Goal: Task Accomplishment & Management: Use online tool/utility

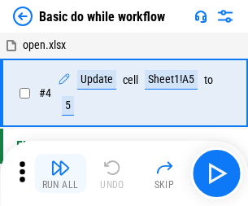
click at [60, 173] on img "button" at bounding box center [60, 168] width 20 height 20
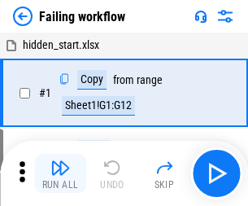
click at [60, 173] on img "button" at bounding box center [60, 168] width 20 height 20
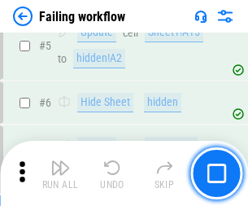
scroll to position [345, 0]
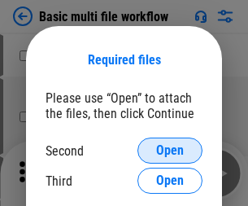
click at [170, 150] on span "Open" at bounding box center [170, 150] width 28 height 13
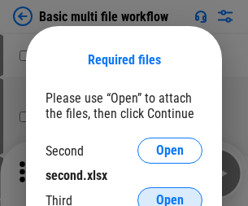
click at [170, 194] on span "Open" at bounding box center [170, 200] width 28 height 13
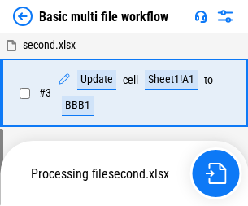
scroll to position [173, 0]
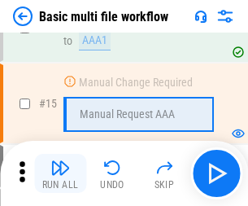
click at [60, 173] on img "button" at bounding box center [60, 168] width 20 height 20
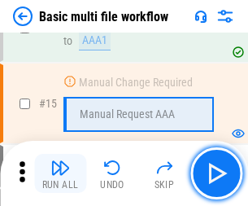
scroll to position [1083, 0]
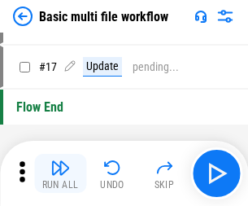
click at [60, 173] on img "button" at bounding box center [60, 168] width 20 height 20
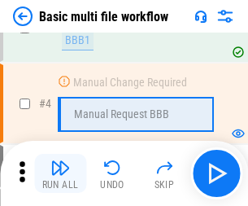
click at [60, 173] on img "button" at bounding box center [60, 168] width 20 height 20
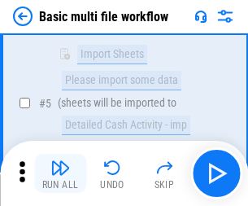
click at [60, 173] on img "button" at bounding box center [60, 168] width 20 height 20
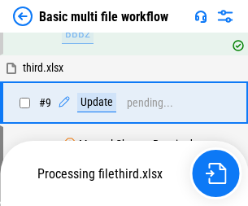
scroll to position [566, 0]
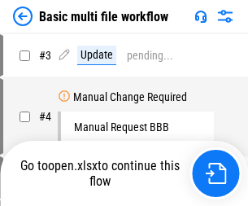
scroll to position [66, 0]
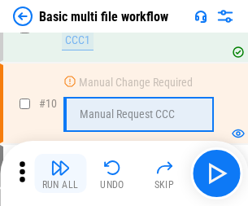
click at [60, 173] on img "button" at bounding box center [60, 168] width 20 height 20
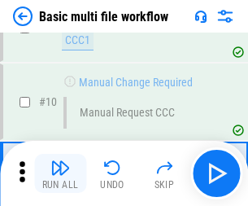
click at [60, 173] on img "button" at bounding box center [60, 168] width 20 height 20
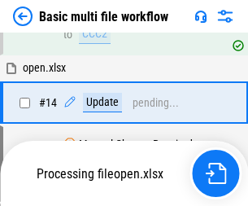
scroll to position [851, 0]
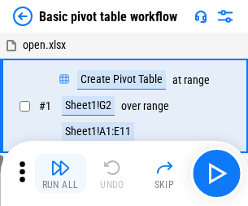
click at [60, 173] on img "button" at bounding box center [60, 168] width 20 height 20
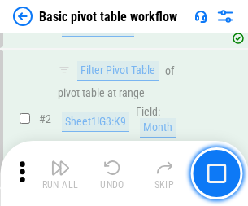
scroll to position [390, 0]
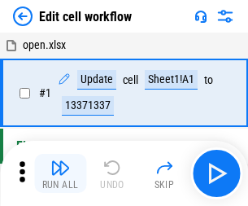
click at [60, 173] on img "button" at bounding box center [60, 168] width 20 height 20
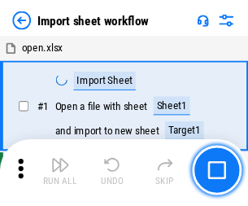
scroll to position [6, 0]
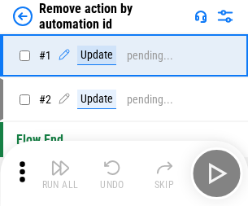
click at [60, 173] on img "button" at bounding box center [60, 168] width 20 height 20
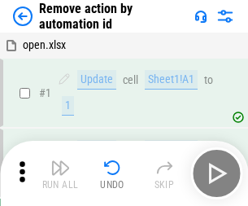
scroll to position [60, 0]
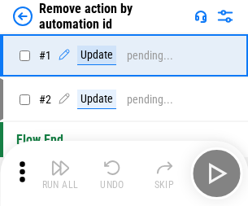
click at [60, 173] on img "button" at bounding box center [60, 168] width 20 height 20
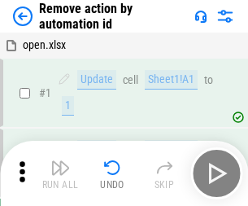
scroll to position [60, 0]
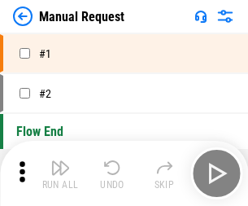
click at [60, 173] on img "button" at bounding box center [60, 168] width 20 height 20
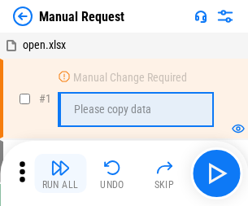
click at [60, 173] on img "button" at bounding box center [60, 168] width 20 height 20
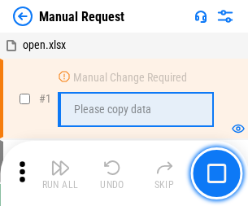
scroll to position [55, 0]
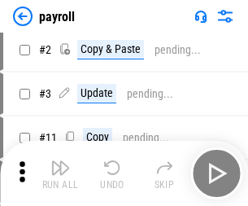
click at [60, 173] on img "button" at bounding box center [60, 168] width 20 height 20
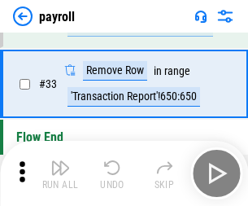
scroll to position [201, 0]
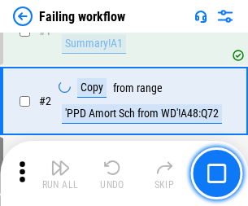
scroll to position [263, 0]
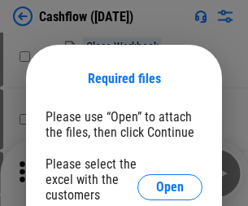
scroll to position [177, 0]
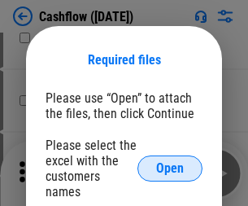
click at [170, 162] on span "Open" at bounding box center [170, 168] width 28 height 13
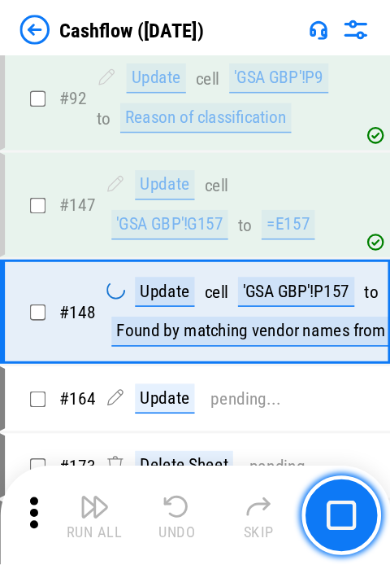
scroll to position [818, 0]
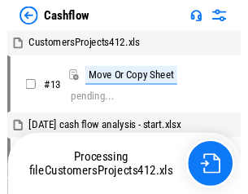
scroll to position [19, 0]
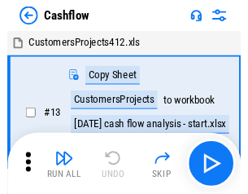
scroll to position [19, 0]
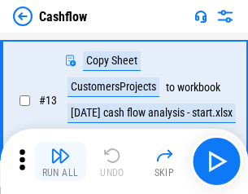
click at [60, 161] on img "button" at bounding box center [60, 156] width 20 height 20
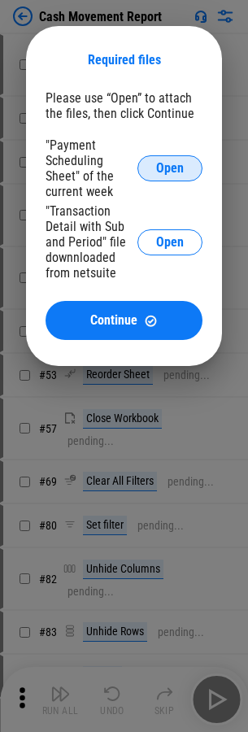
click at [170, 168] on span "Open" at bounding box center [170, 168] width 28 height 13
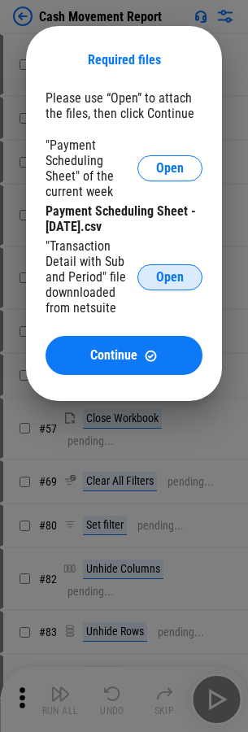
click at [170, 277] on span "Open" at bounding box center [170, 277] width 28 height 13
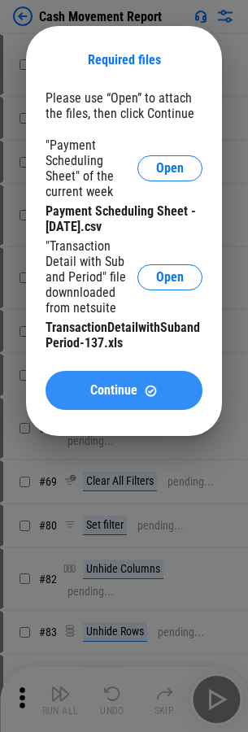
click at [124, 390] on span "Continue" at bounding box center [113, 390] width 47 height 13
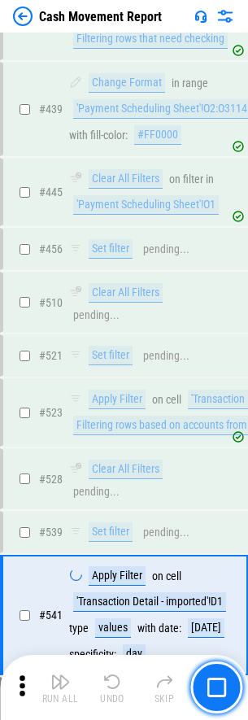
scroll to position [6957, 0]
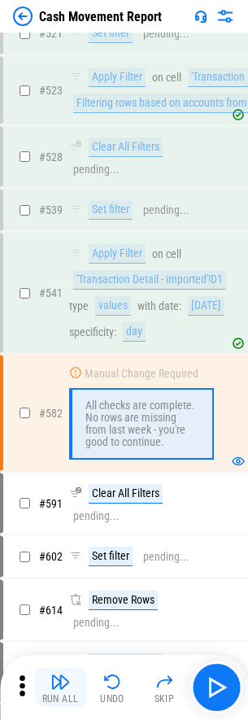
click at [60, 687] on img "button" at bounding box center [60, 682] width 20 height 20
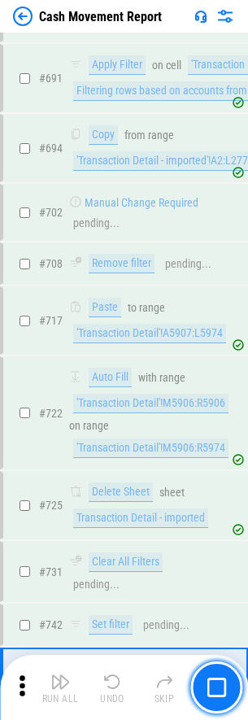
scroll to position [8186, 0]
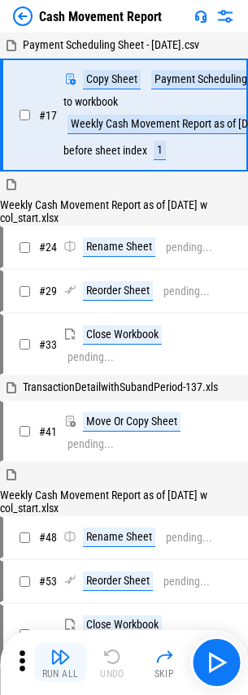
click at [60, 663] on img "button" at bounding box center [60, 657] width 20 height 20
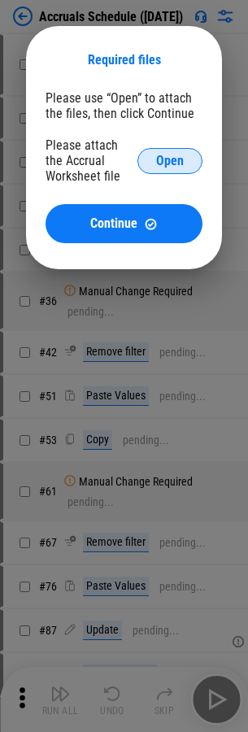
click at [170, 160] on span "Open" at bounding box center [170, 161] width 28 height 13
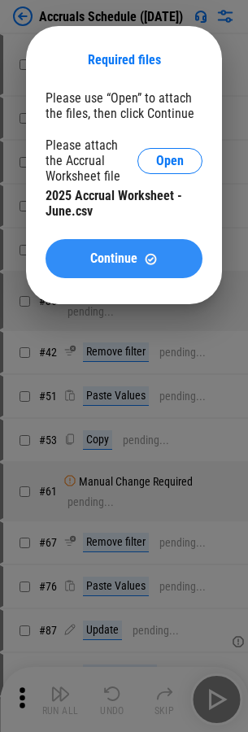
click at [124, 259] on span "Continue" at bounding box center [113, 258] width 47 height 13
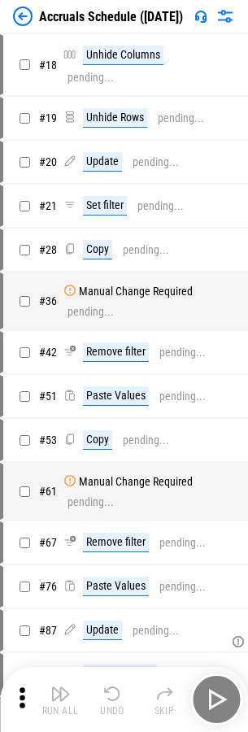
click at [60, 700] on img "button" at bounding box center [60, 694] width 20 height 20
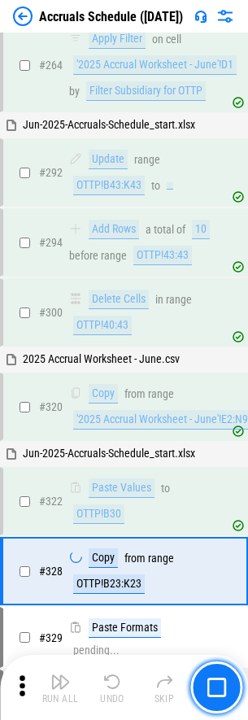
scroll to position [2941, 0]
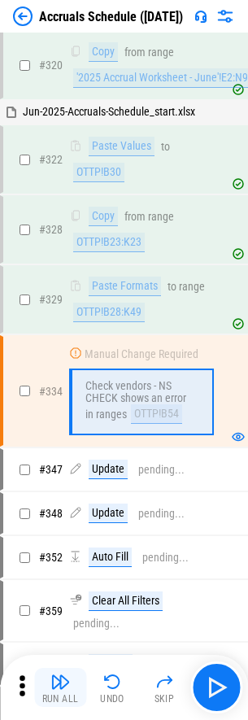
click at [60, 687] on img "button" at bounding box center [60, 682] width 20 height 20
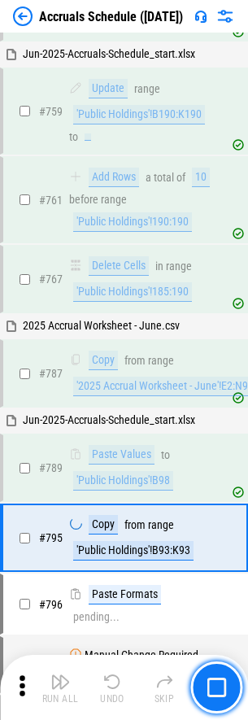
scroll to position [6748, 0]
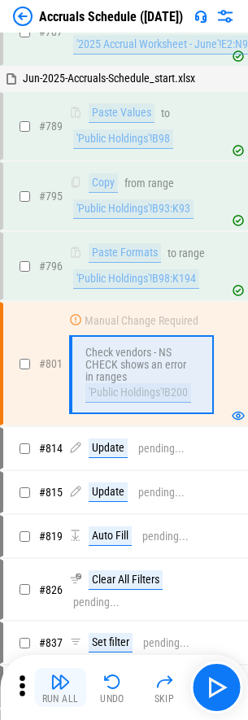
click at [60, 687] on img "button" at bounding box center [60, 682] width 20 height 20
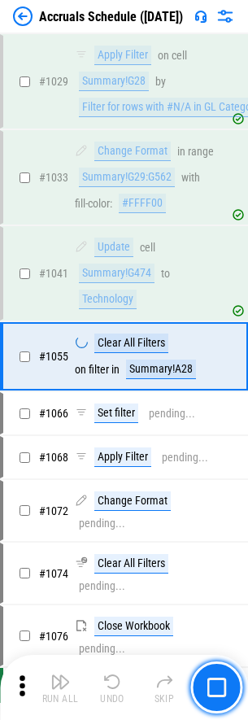
scroll to position [9257, 0]
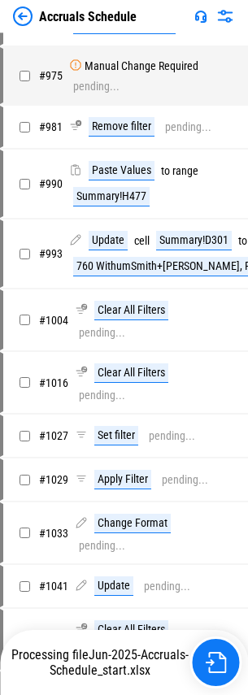
scroll to position [7844, 0]
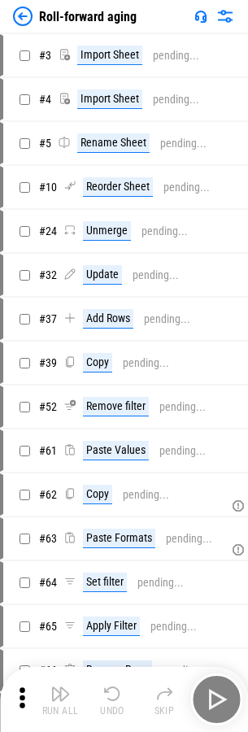
click at [60, 687] on img "button" at bounding box center [60, 694] width 20 height 20
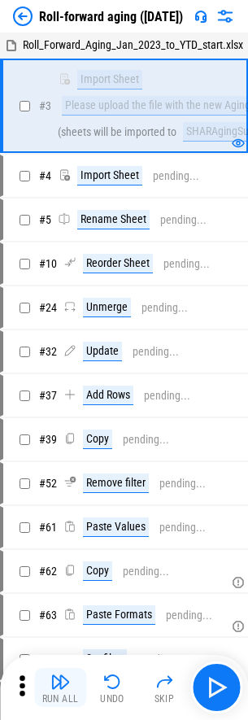
click at [60, 687] on img "button" at bounding box center [60, 682] width 20 height 20
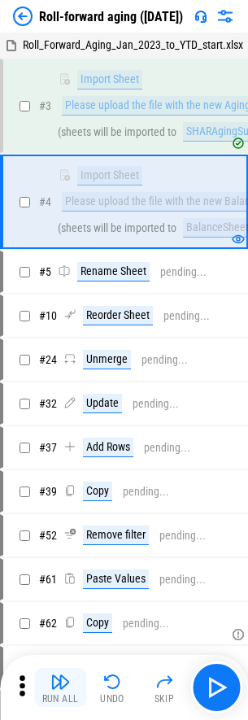
click at [60, 687] on img "button" at bounding box center [60, 682] width 20 height 20
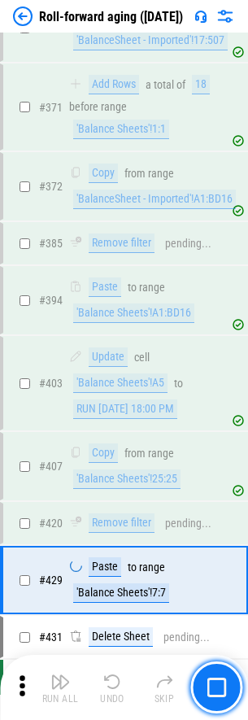
scroll to position [5144, 0]
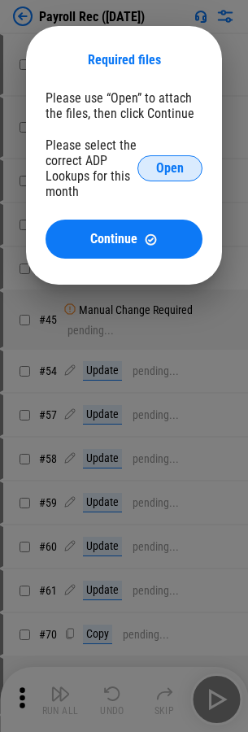
click at [170, 168] on span "Open" at bounding box center [170, 168] width 28 height 13
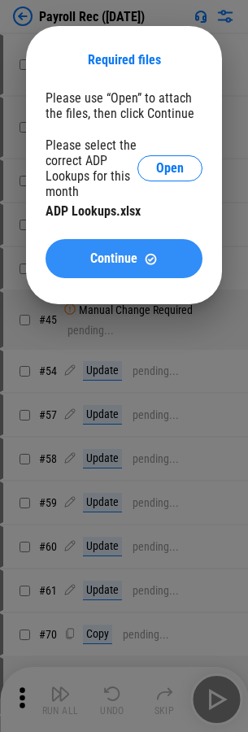
click at [124, 259] on span "Continue" at bounding box center [113, 258] width 47 height 13
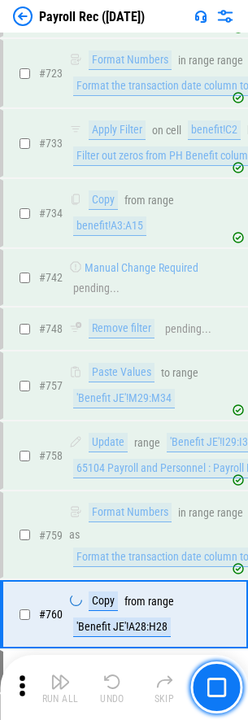
scroll to position [9506, 0]
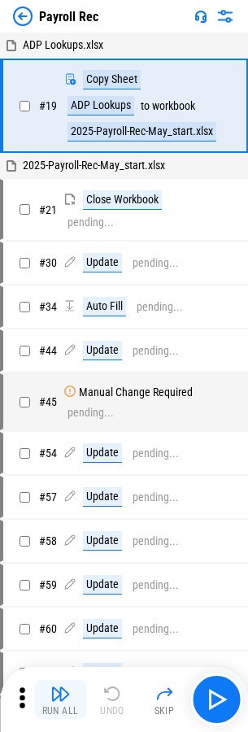
click at [60, 700] on img "button" at bounding box center [60, 694] width 20 height 20
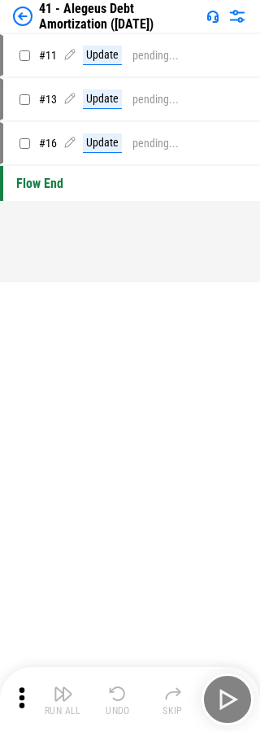
click at [63, 700] on img "button" at bounding box center [64, 694] width 20 height 20
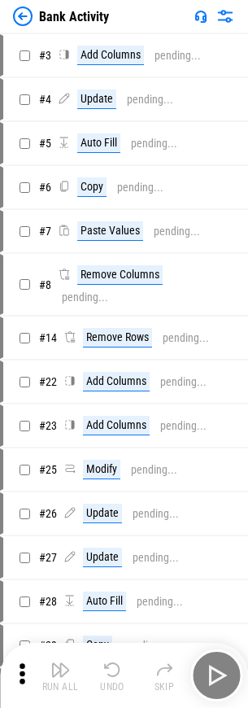
click at [60, 675] on img "button" at bounding box center [60, 670] width 20 height 20
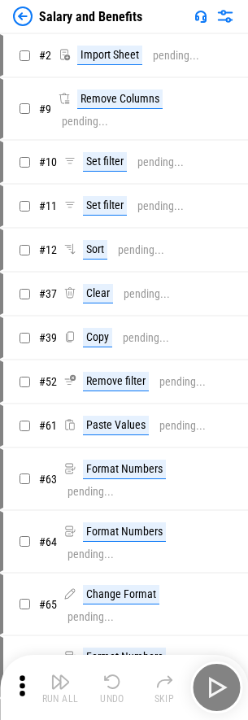
click at [60, 687] on img "button" at bounding box center [60, 682] width 20 height 20
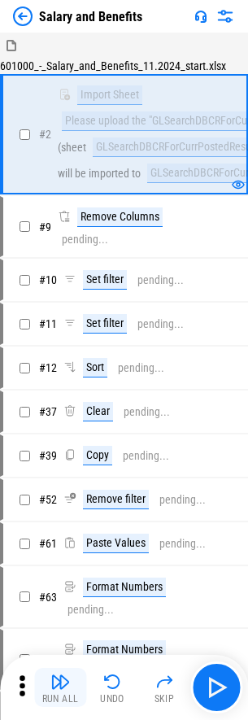
click at [60, 687] on img "button" at bounding box center [60, 682] width 20 height 20
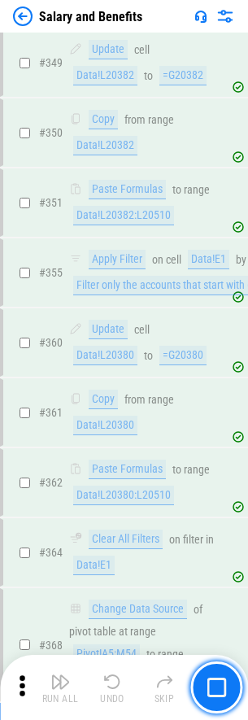
scroll to position [7234, 0]
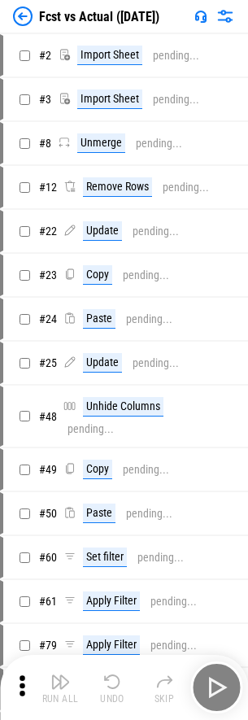
click at [60, 687] on img "button" at bounding box center [60, 682] width 20 height 20
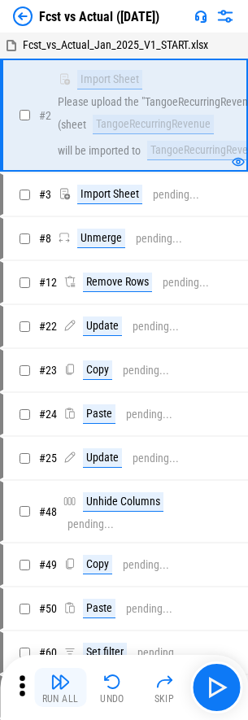
click at [60, 687] on img "button" at bounding box center [60, 682] width 20 height 20
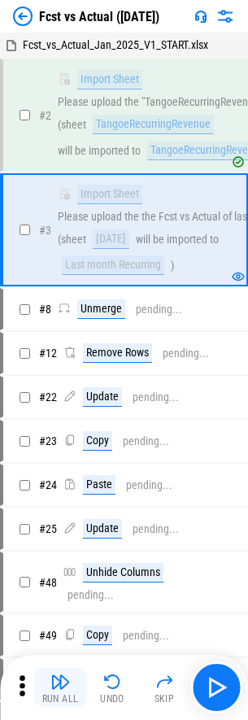
click at [60, 687] on img "button" at bounding box center [60, 682] width 20 height 20
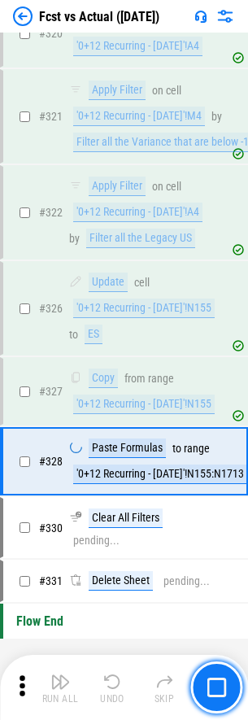
scroll to position [7290, 0]
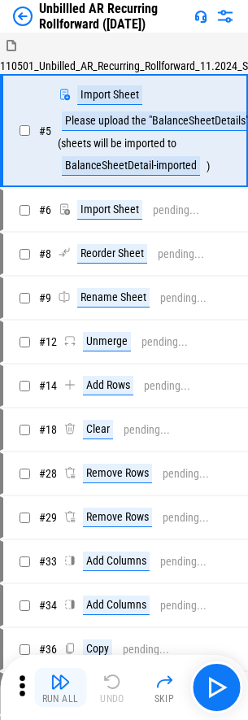
click at [60, 687] on img "button" at bounding box center [60, 682] width 20 height 20
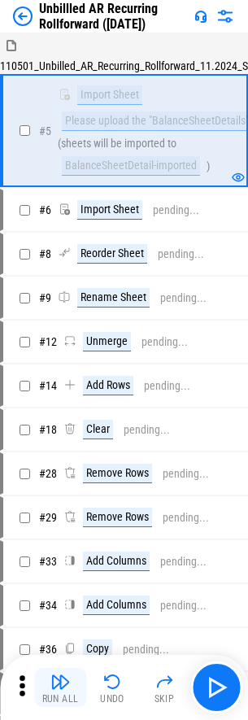
click at [60, 687] on img "button" at bounding box center [60, 682] width 20 height 20
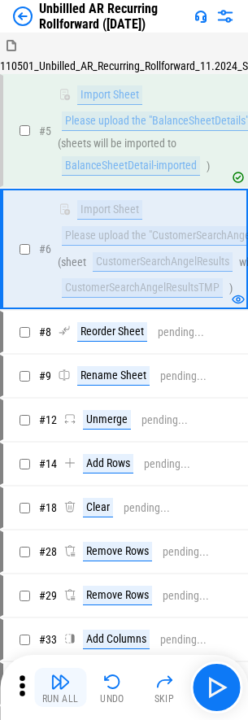
click at [60, 687] on img "button" at bounding box center [60, 682] width 20 height 20
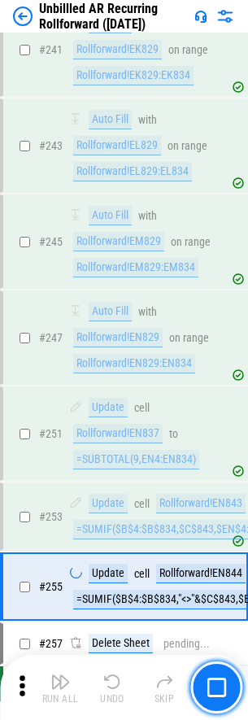
scroll to position [5055, 0]
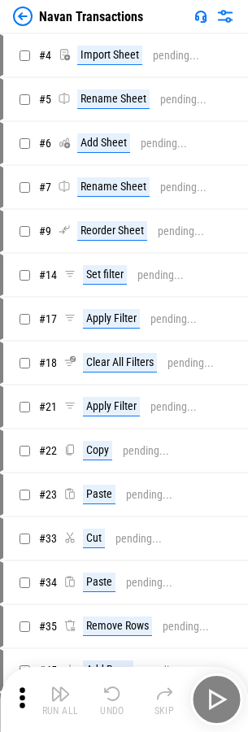
click at [60, 687] on img "button" at bounding box center [60, 694] width 20 height 20
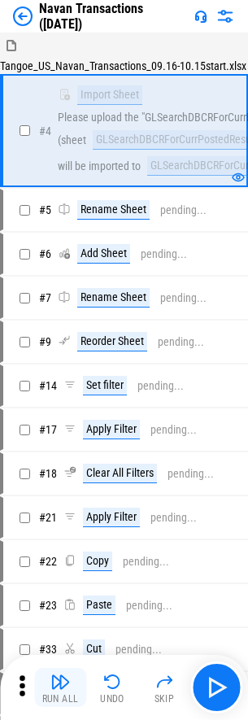
click at [60, 687] on img "button" at bounding box center [60, 682] width 20 height 20
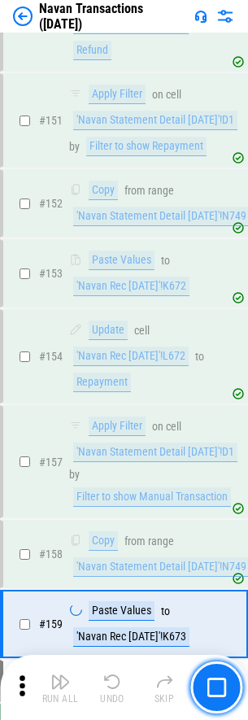
scroll to position [4816, 0]
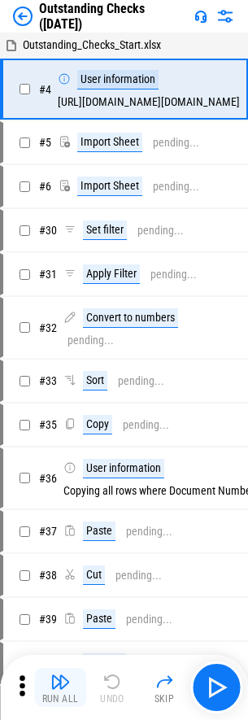
click at [60, 687] on img "button" at bounding box center [60, 682] width 20 height 20
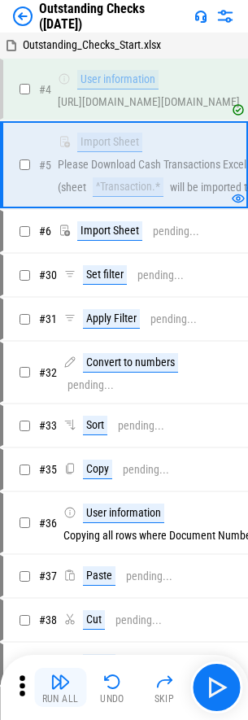
click at [60, 687] on img "button" at bounding box center [60, 682] width 20 height 20
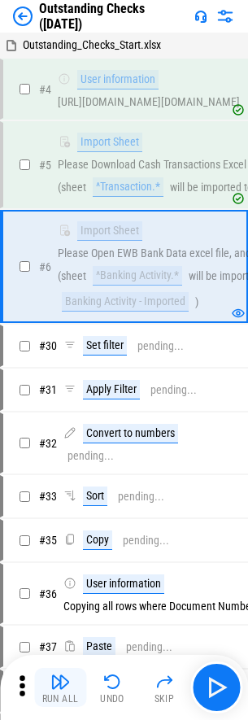
click at [60, 687] on img "button" at bounding box center [60, 682] width 20 height 20
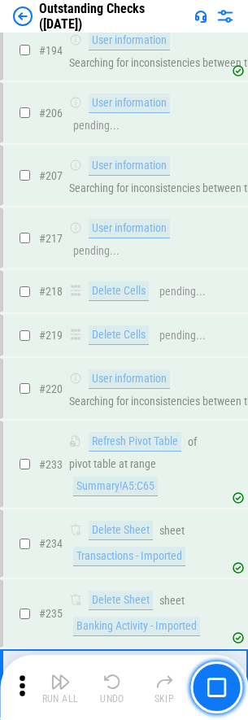
scroll to position [4469, 0]
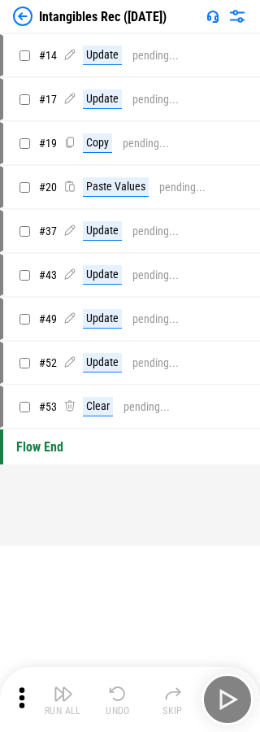
click at [63, 700] on img "button" at bounding box center [64, 694] width 20 height 20
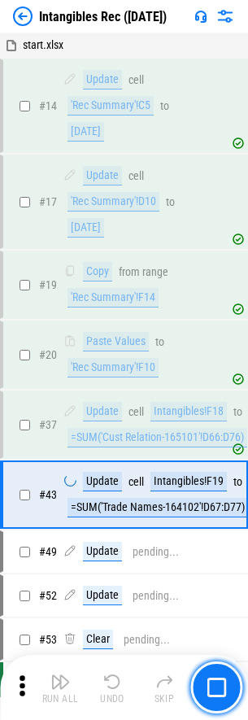
scroll to position [137, 0]
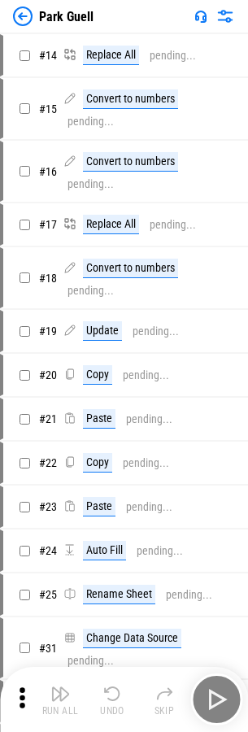
click at [60, 687] on img "button" at bounding box center [60, 694] width 20 height 20
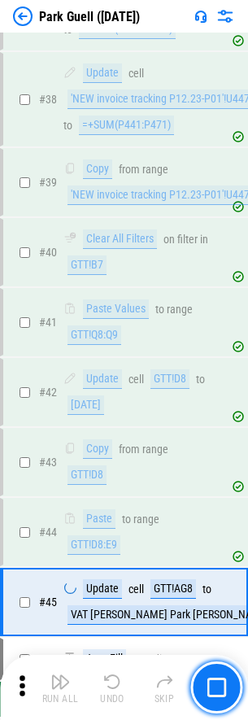
scroll to position [1563, 0]
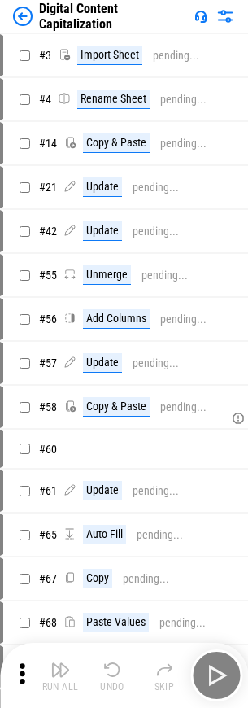
click at [60, 663] on img "button" at bounding box center [60, 670] width 20 height 20
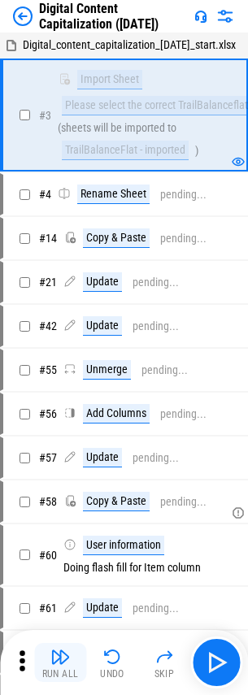
click at [60, 663] on img "button" at bounding box center [60, 657] width 20 height 20
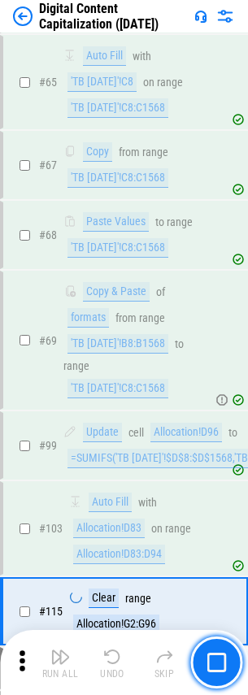
scroll to position [1253, 0]
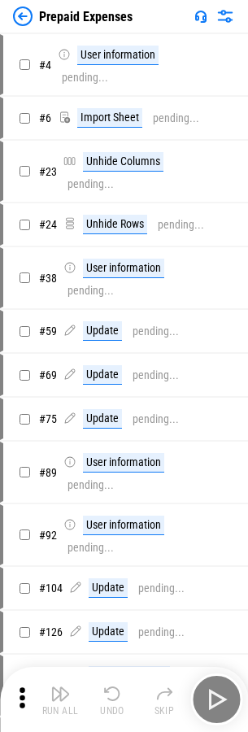
click at [60, 687] on img "button" at bounding box center [60, 694] width 20 height 20
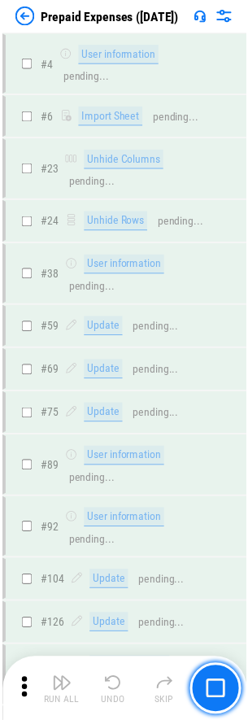
scroll to position [4157, 0]
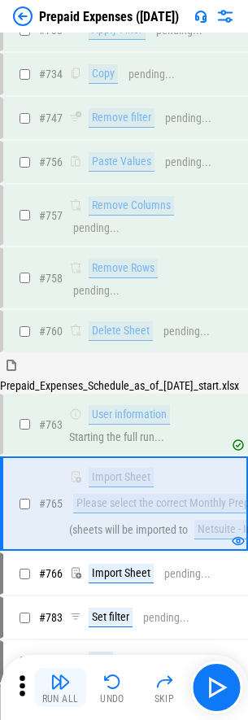
click at [60, 687] on img "button" at bounding box center [60, 682] width 20 height 20
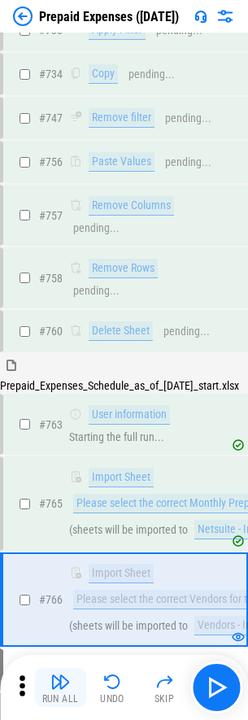
click at [60, 687] on img "button" at bounding box center [60, 682] width 20 height 20
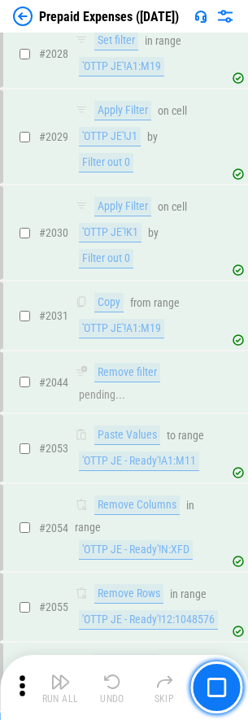
scroll to position [16534, 0]
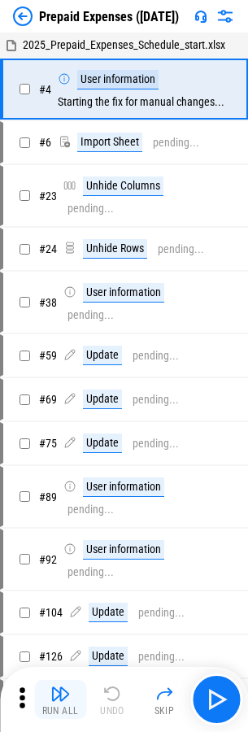
click at [60, 700] on img "button" at bounding box center [60, 694] width 20 height 20
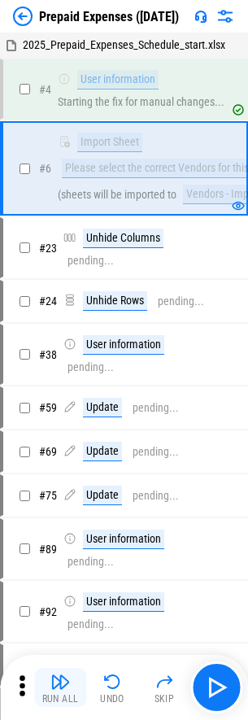
click at [60, 687] on img "button" at bounding box center [60, 682] width 20 height 20
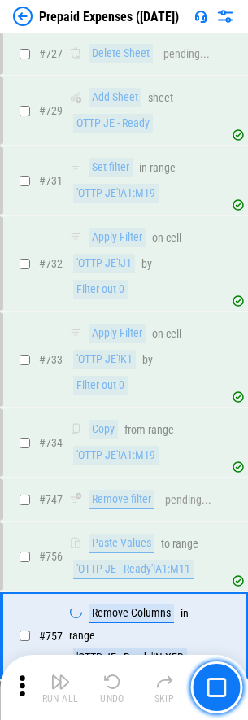
scroll to position [5384, 0]
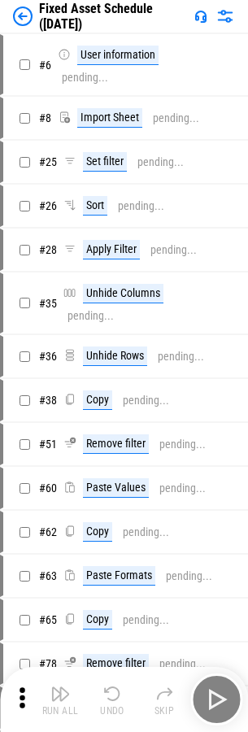
click at [60, 700] on img "button" at bounding box center [60, 694] width 20 height 20
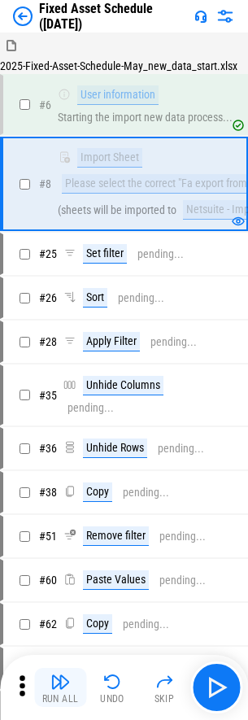
click at [60, 687] on img "button" at bounding box center [60, 682] width 20 height 20
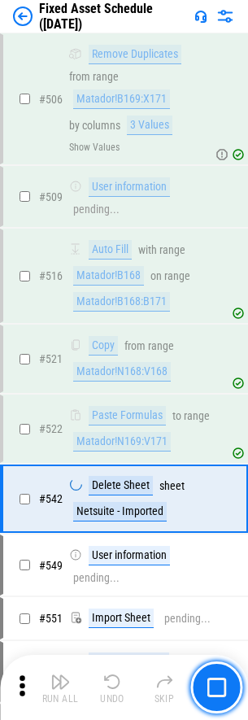
scroll to position [5537, 0]
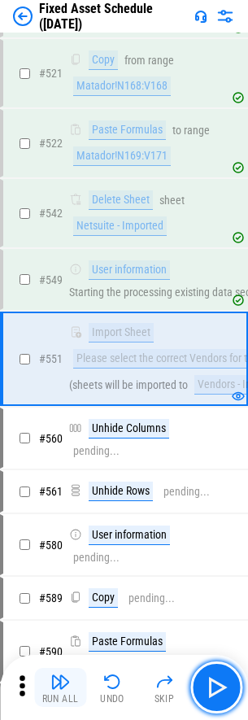
click at [60, 687] on img "button" at bounding box center [60, 682] width 20 height 20
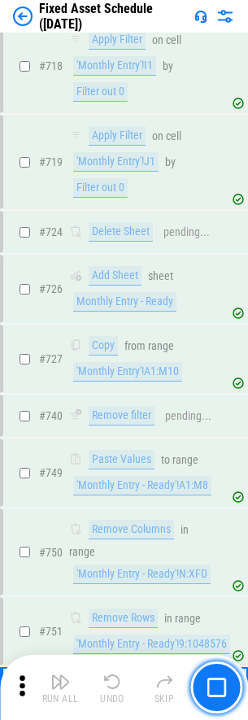
scroll to position [7460, 0]
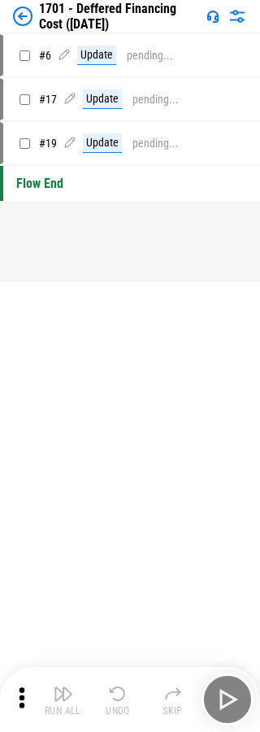
click at [63, 700] on img "button" at bounding box center [64, 694] width 20 height 20
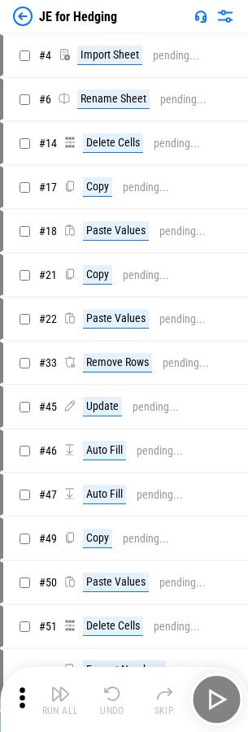
click at [60, 687] on img "button" at bounding box center [60, 694] width 20 height 20
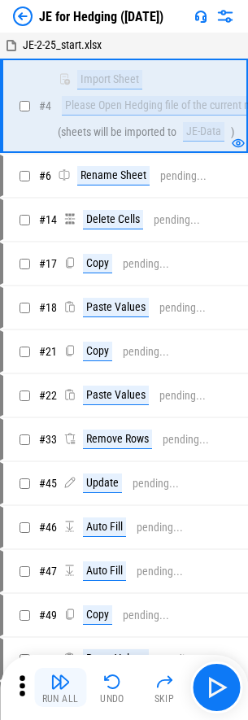
click at [60, 687] on img "button" at bounding box center [60, 682] width 20 height 20
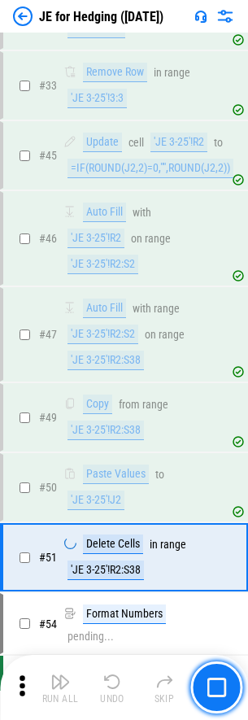
scroll to position [582, 0]
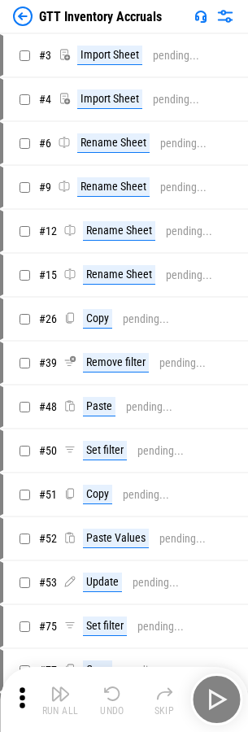
click at [60, 687] on img "button" at bounding box center [60, 694] width 20 height 20
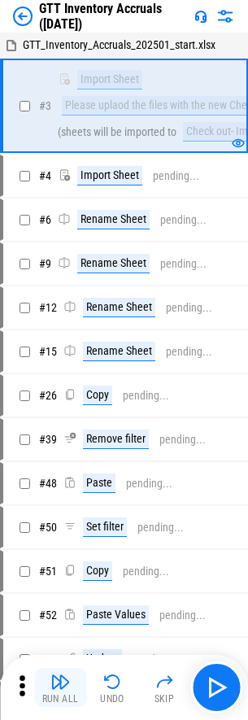
click at [60, 687] on img "button" at bounding box center [60, 682] width 20 height 20
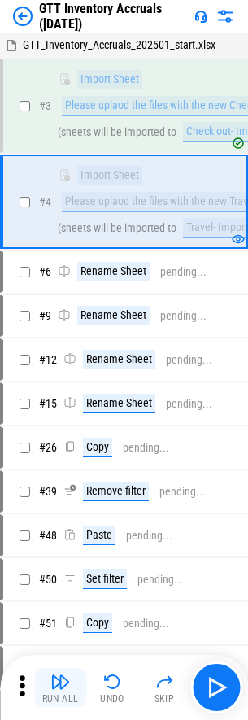
click at [60, 687] on img "button" at bounding box center [60, 682] width 20 height 20
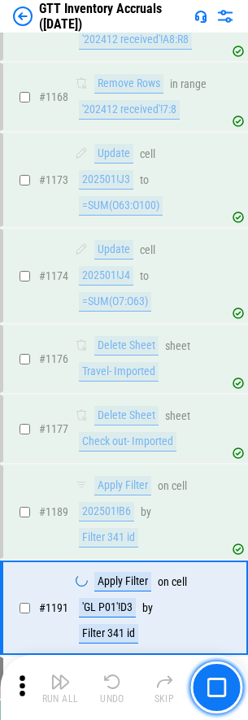
scroll to position [12826, 0]
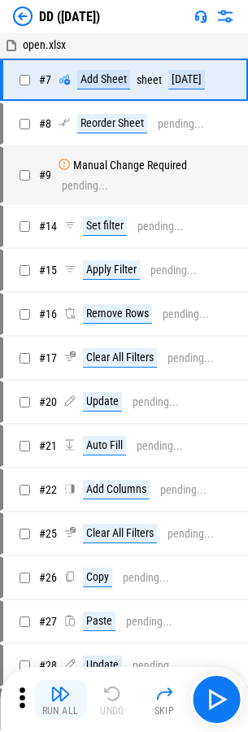
click at [60, 700] on img "button" at bounding box center [60, 694] width 20 height 20
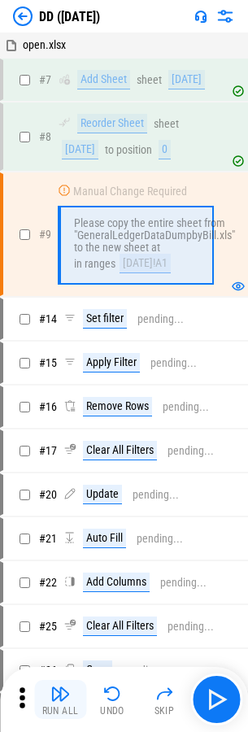
click at [60, 700] on img "button" at bounding box center [60, 694] width 20 height 20
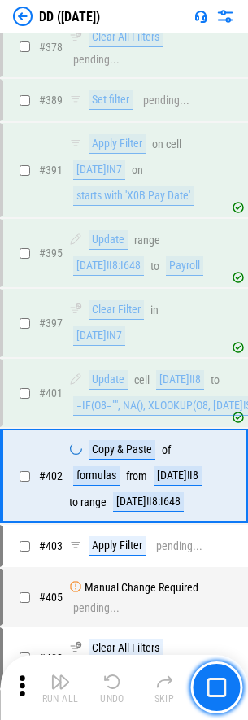
scroll to position [6796, 0]
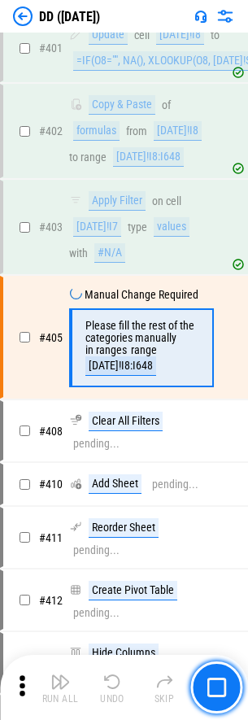
click at [60, 687] on img "button" at bounding box center [60, 682] width 20 height 20
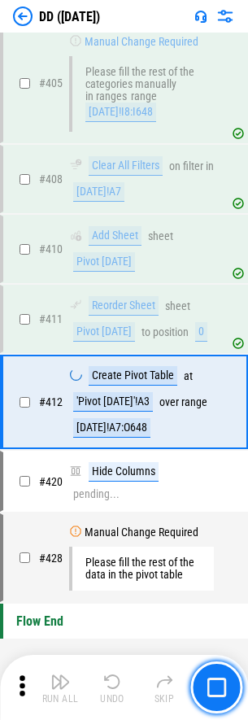
scroll to position [7324, 0]
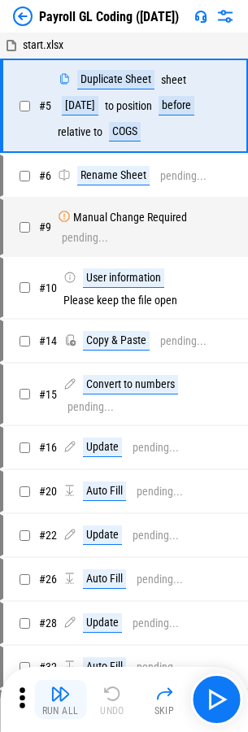
click at [60, 700] on img "button" at bounding box center [60, 694] width 20 height 20
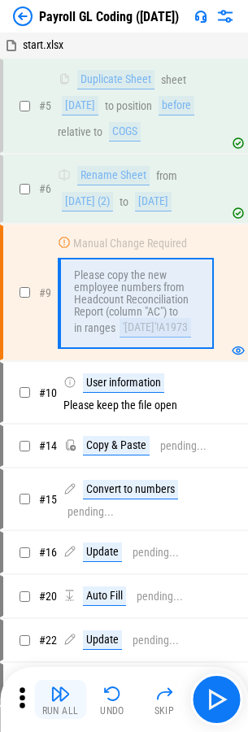
click at [60, 700] on img "button" at bounding box center [60, 694] width 20 height 20
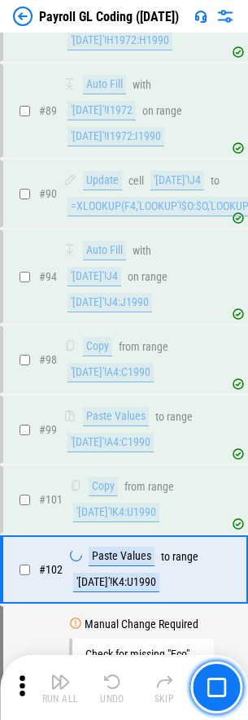
scroll to position [3372, 0]
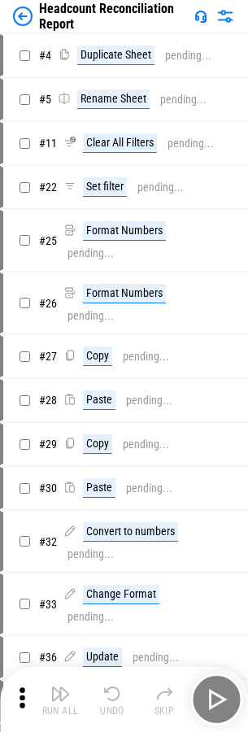
click at [60, 700] on img "button" at bounding box center [60, 694] width 20 height 20
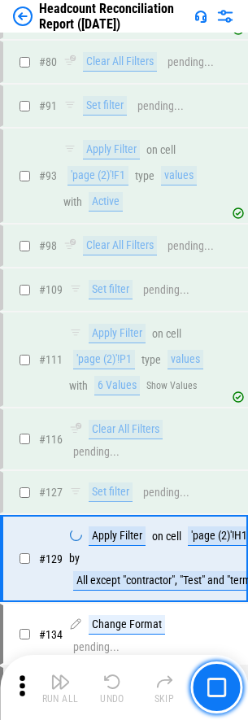
scroll to position [1506, 0]
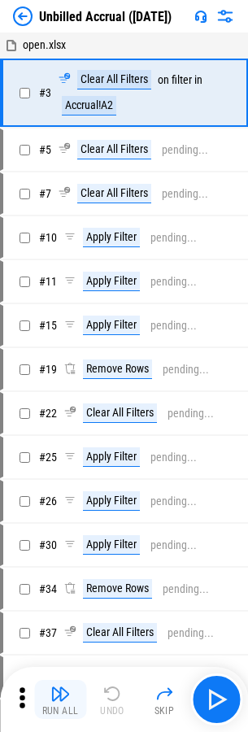
click at [60, 700] on img "button" at bounding box center [60, 694] width 20 height 20
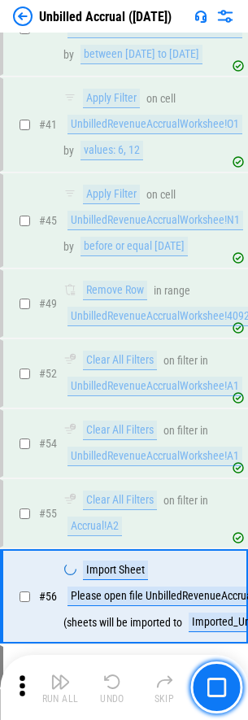
scroll to position [1436, 0]
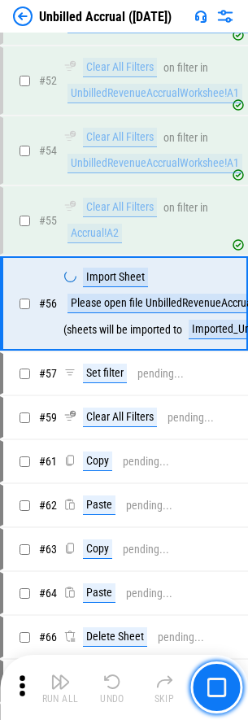
click at [60, 687] on img "button" at bounding box center [60, 682] width 20 height 20
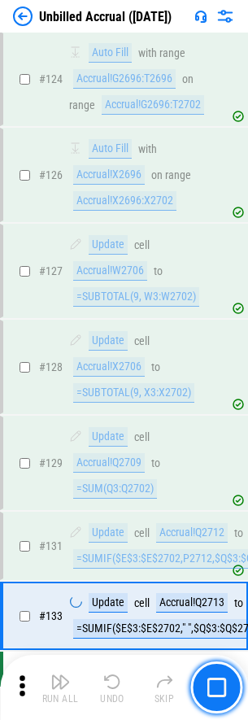
scroll to position [4375, 0]
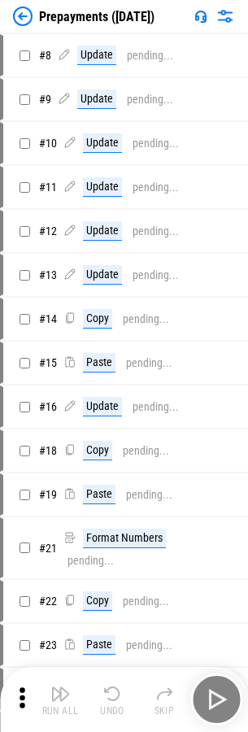
click at [60, 700] on img "button" at bounding box center [60, 694] width 20 height 20
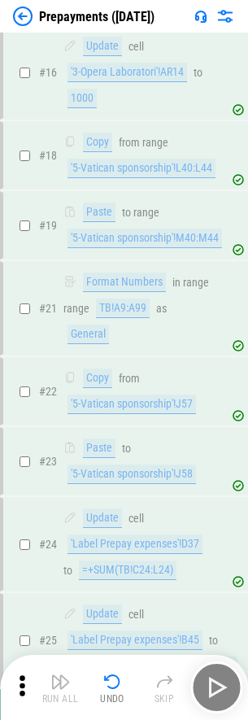
scroll to position [768, 0]
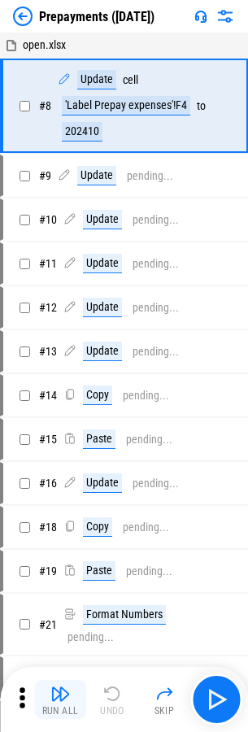
click at [60, 700] on img "button" at bounding box center [60, 694] width 20 height 20
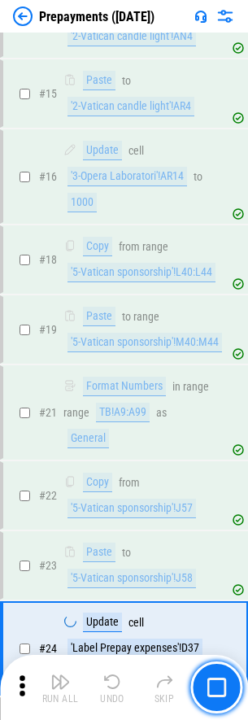
scroll to position [768, 0]
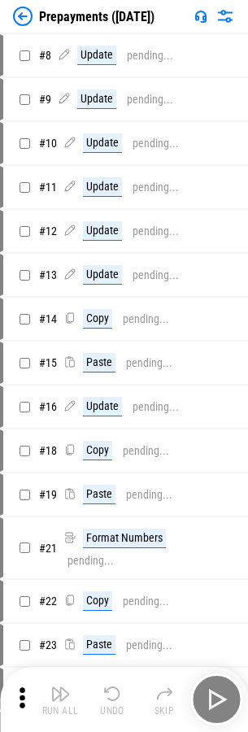
click at [60, 700] on img "button" at bounding box center [60, 694] width 20 height 20
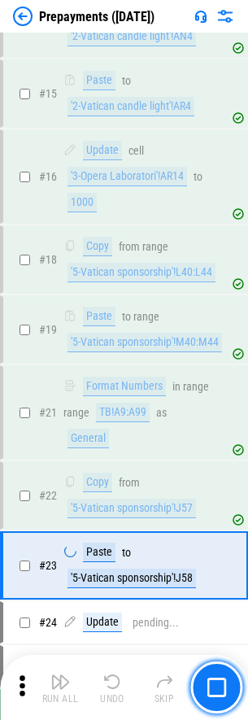
scroll to position [768, 0]
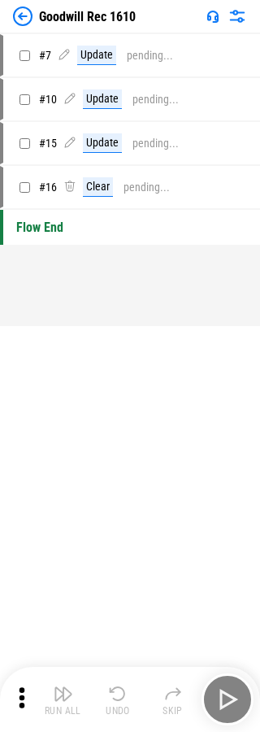
click at [63, 700] on img "button" at bounding box center [64, 694] width 20 height 20
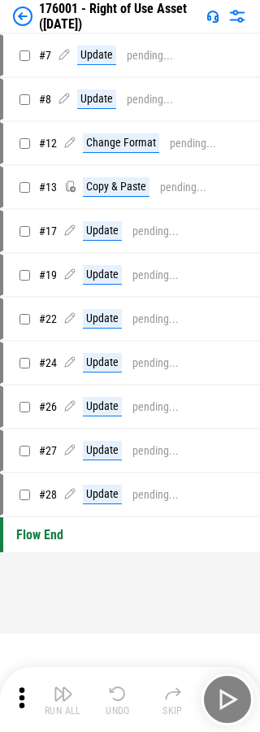
click at [63, 700] on img "button" at bounding box center [64, 694] width 20 height 20
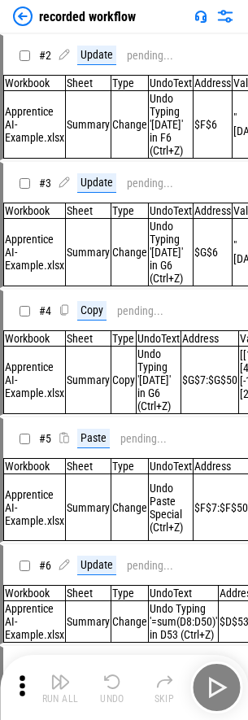
click at [60, 687] on img "button" at bounding box center [60, 682] width 20 height 20
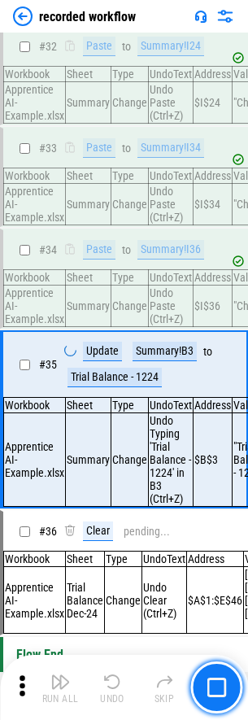
scroll to position [4655, 0]
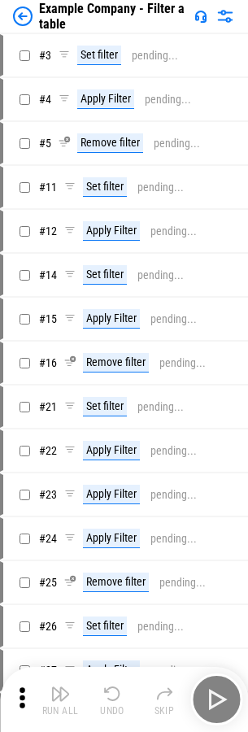
click at [60, 700] on img "button" at bounding box center [60, 694] width 20 height 20
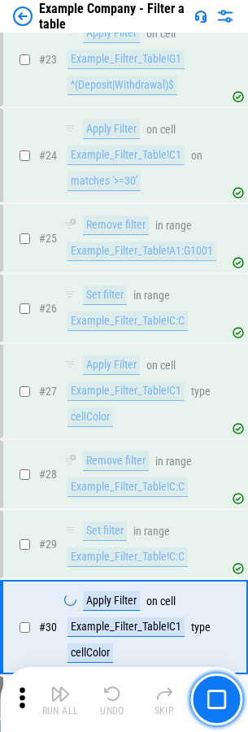
scroll to position [1024, 0]
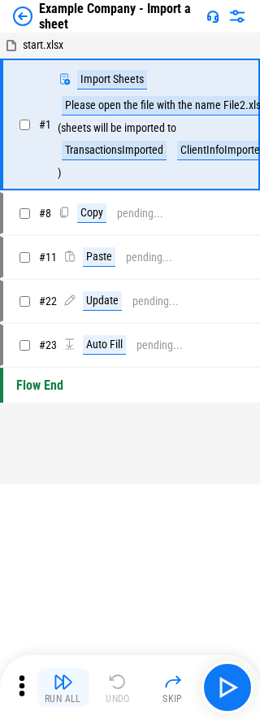
click at [63, 687] on img "button" at bounding box center [64, 682] width 20 height 20
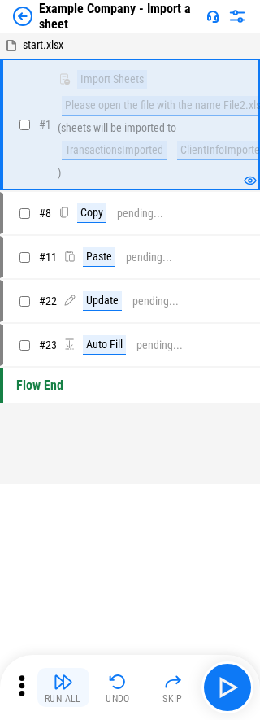
click at [63, 687] on img "button" at bounding box center [64, 682] width 20 height 20
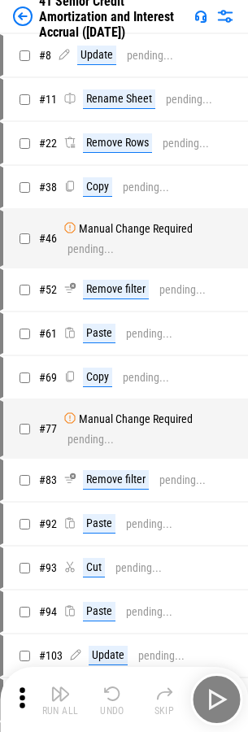
click at [60, 687] on img "button" at bounding box center [60, 694] width 20 height 20
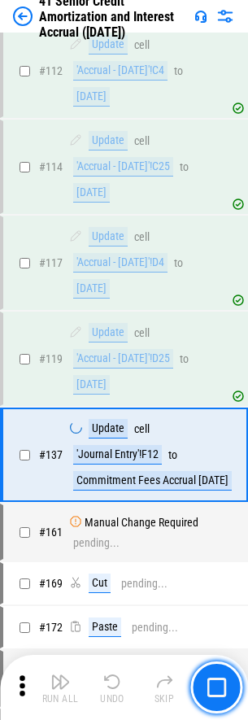
scroll to position [1230, 0]
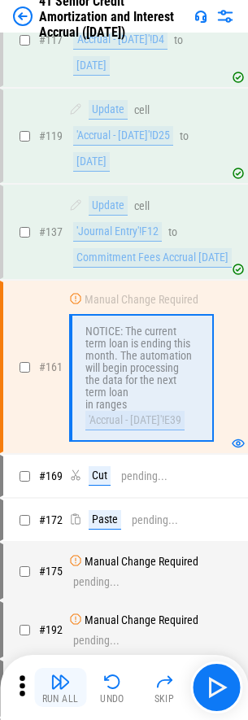
click at [60, 687] on img "button" at bounding box center [60, 682] width 20 height 20
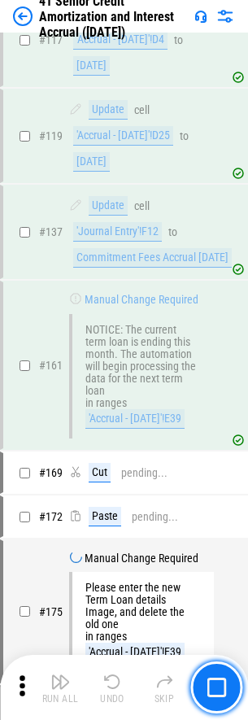
scroll to position [1477, 0]
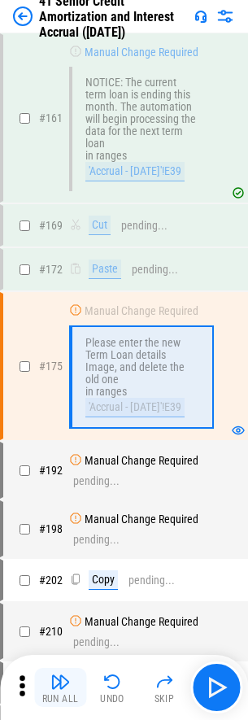
click at [60, 687] on img "button" at bounding box center [60, 682] width 20 height 20
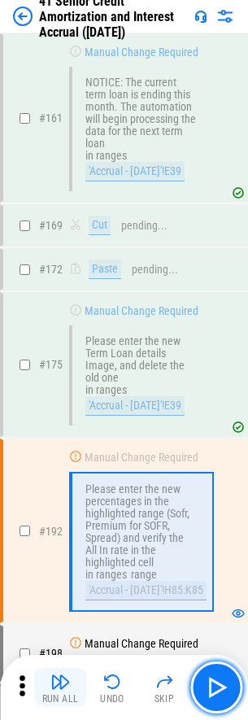
click at [60, 687] on img "button" at bounding box center [60, 682] width 20 height 20
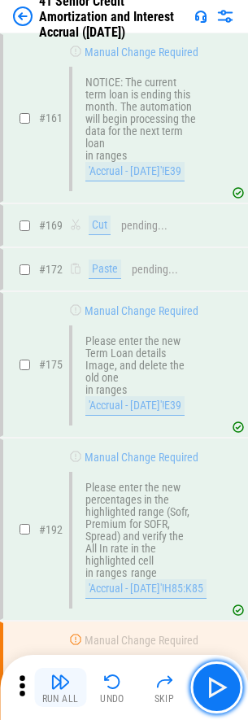
scroll to position [1812, 0]
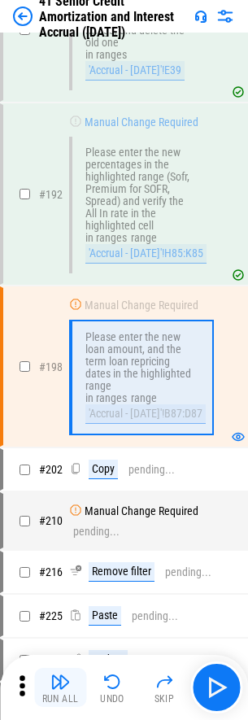
click at [60, 687] on img "button" at bounding box center [60, 682] width 20 height 20
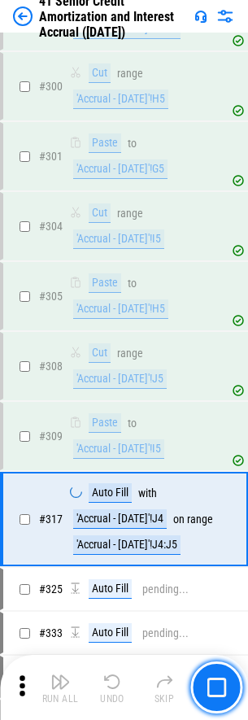
scroll to position [3663, 0]
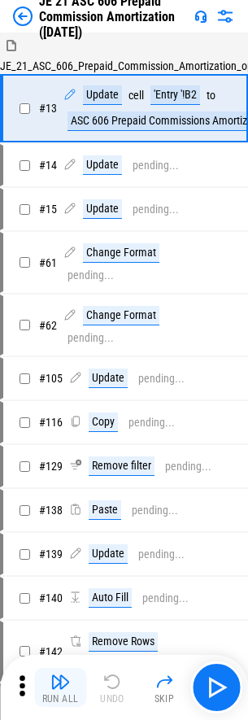
click at [60, 687] on img "button" at bounding box center [60, 682] width 20 height 20
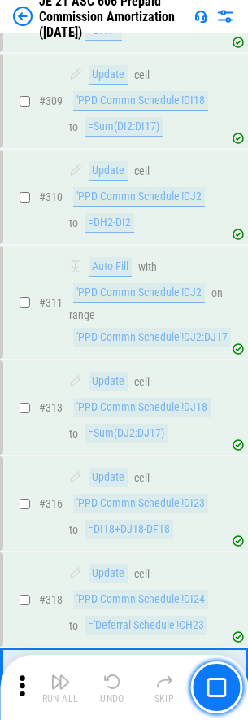
scroll to position [2579, 0]
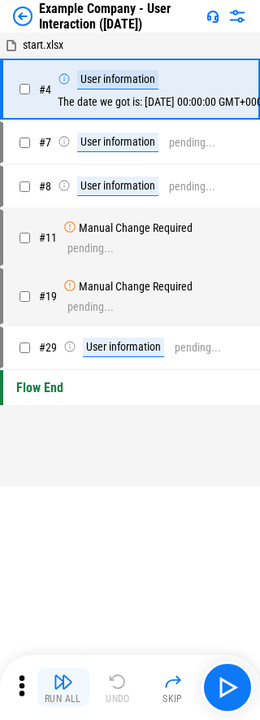
click at [63, 687] on img "button" at bounding box center [64, 682] width 20 height 20
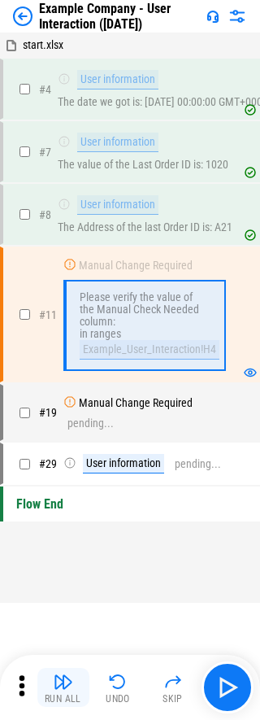
click at [63, 687] on img "button" at bounding box center [64, 682] width 20 height 20
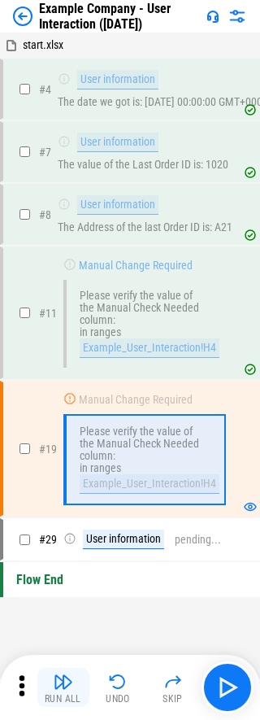
click at [63, 687] on img "button" at bounding box center [64, 682] width 20 height 20
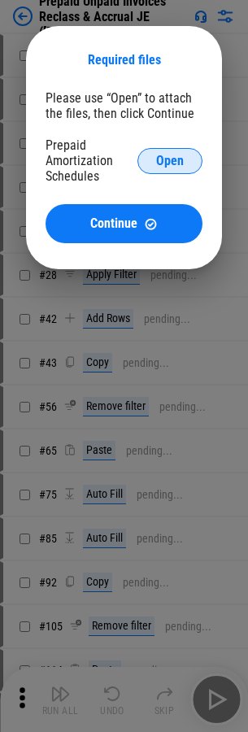
click at [170, 160] on span "Open" at bounding box center [170, 161] width 28 height 13
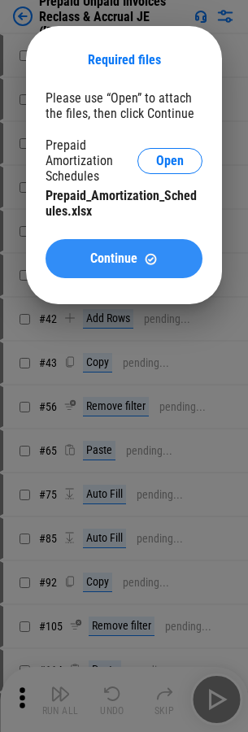
click at [124, 259] on span "Continue" at bounding box center [113, 258] width 47 height 13
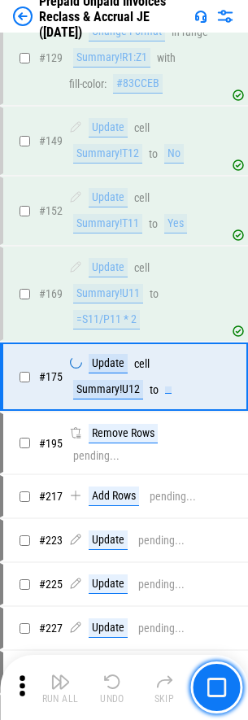
scroll to position [1699, 0]
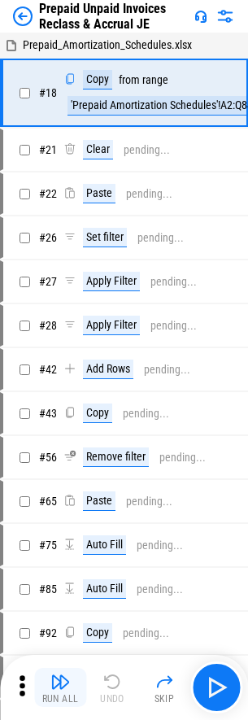
click at [60, 687] on img "button" at bounding box center [60, 682] width 20 height 20
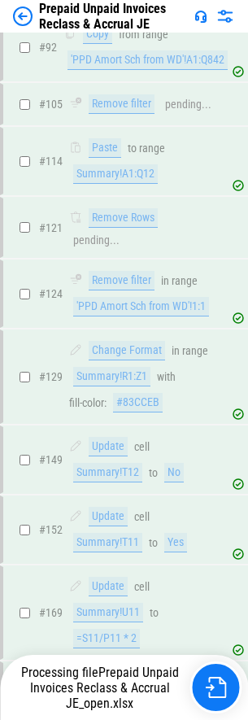
scroll to position [1725, 0]
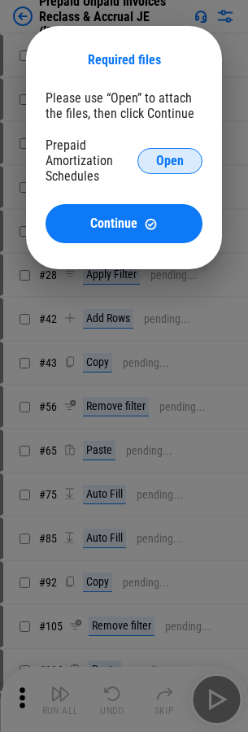
click at [170, 160] on span "Open" at bounding box center [170, 161] width 28 height 13
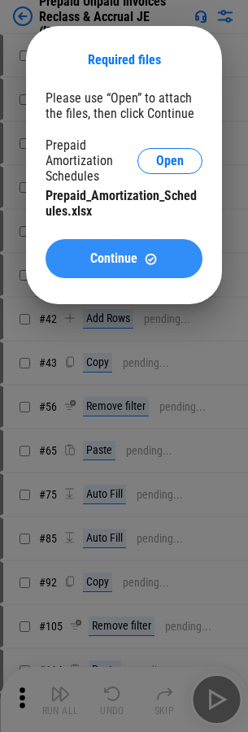
click at [124, 259] on span "Continue" at bounding box center [113, 258] width 47 height 13
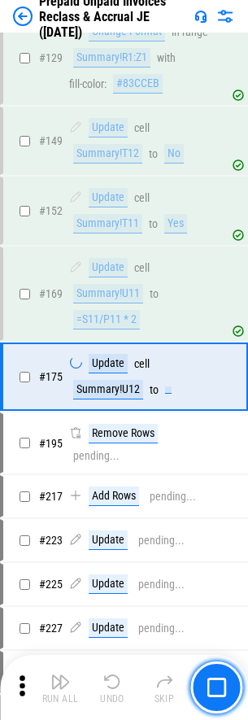
scroll to position [1699, 0]
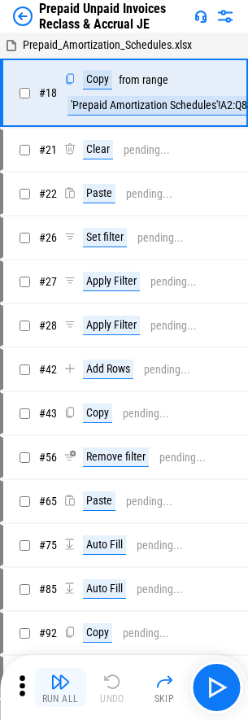
click at [60, 687] on img "button" at bounding box center [60, 682] width 20 height 20
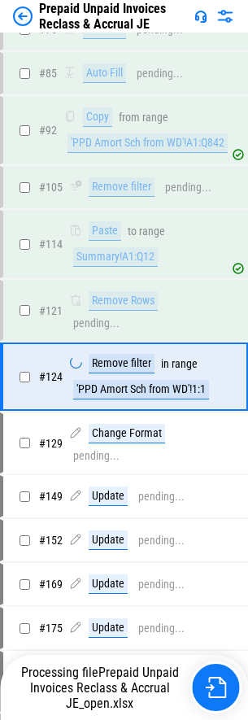
scroll to position [1070, 0]
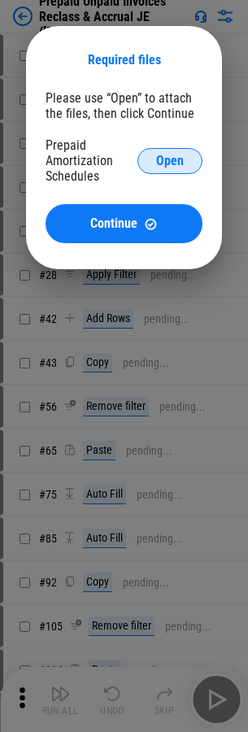
click at [170, 160] on span "Open" at bounding box center [170, 161] width 28 height 13
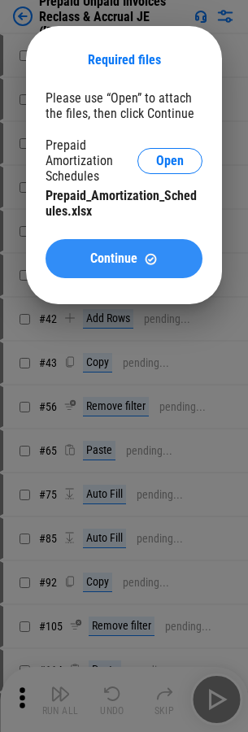
click at [124, 259] on span "Continue" at bounding box center [113, 258] width 47 height 13
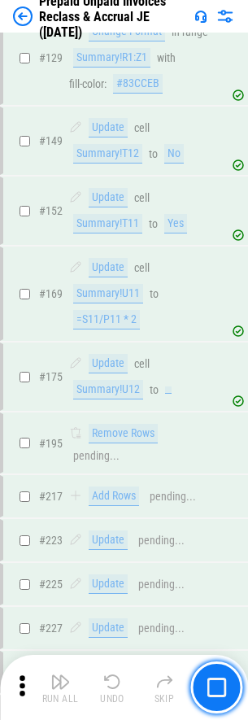
scroll to position [1699, 0]
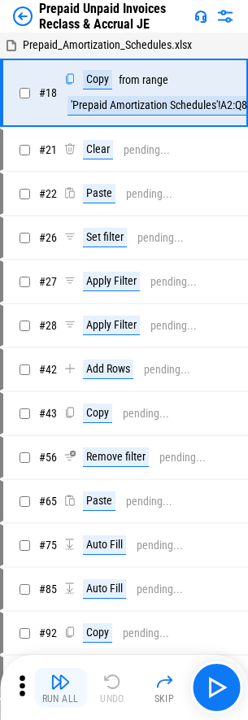
click at [60, 687] on img "button" at bounding box center [60, 682] width 20 height 20
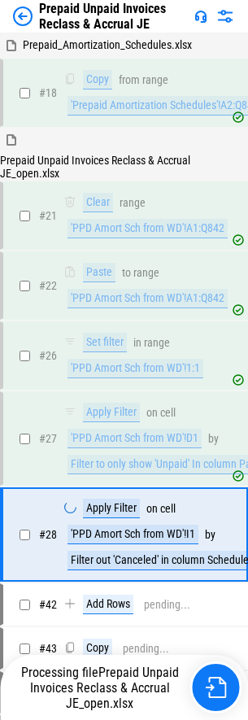
scroll to position [961, 0]
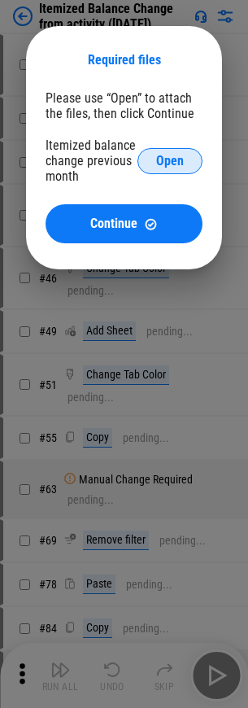
click at [170, 160] on span "Open" at bounding box center [170, 161] width 28 height 13
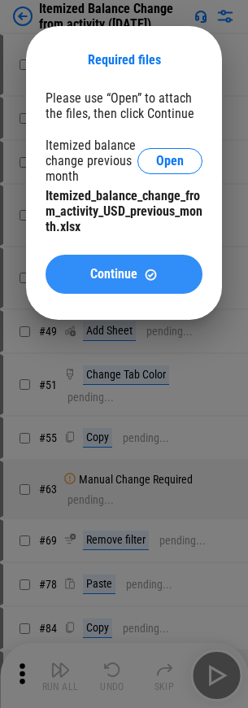
click at [124, 274] on span "Continue" at bounding box center [113, 274] width 47 height 13
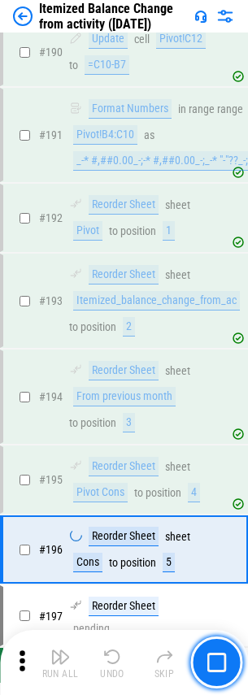
scroll to position [2677, 0]
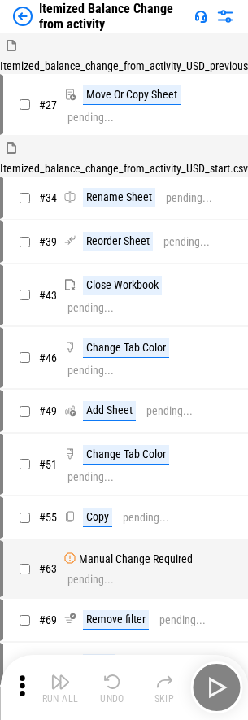
click at [60, 687] on img "button" at bounding box center [60, 682] width 20 height 20
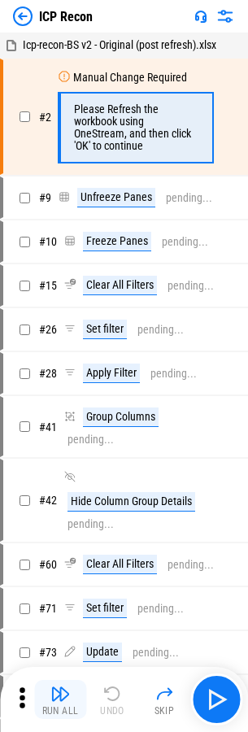
click at [60, 700] on img "button" at bounding box center [60, 694] width 20 height 20
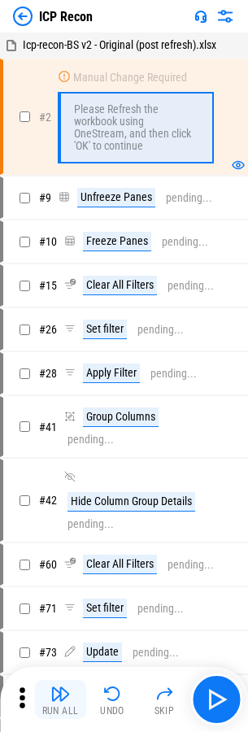
click at [60, 700] on img "button" at bounding box center [60, 694] width 20 height 20
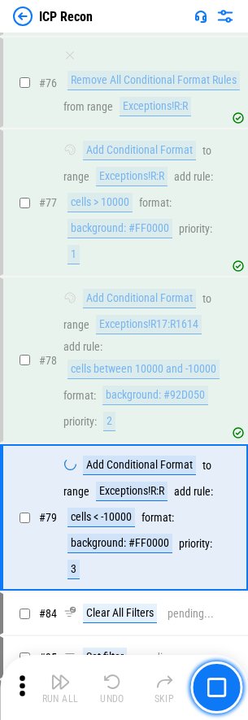
scroll to position [1136, 0]
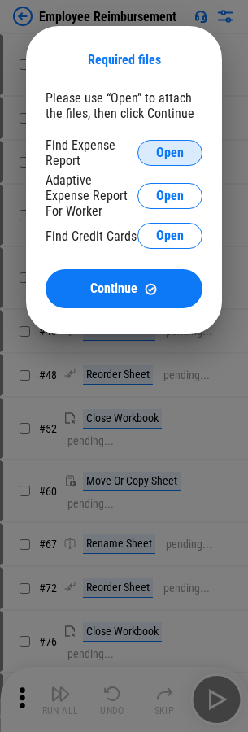
click at [170, 153] on span "Open" at bounding box center [170, 152] width 28 height 13
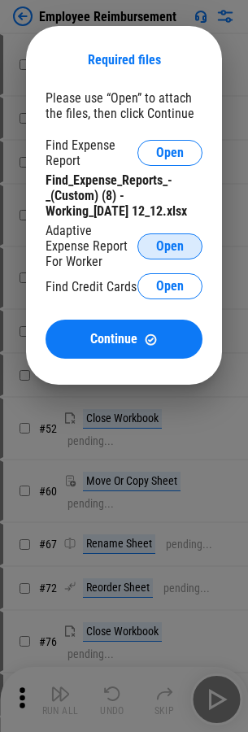
click at [170, 246] on span "Open" at bounding box center [170, 246] width 28 height 13
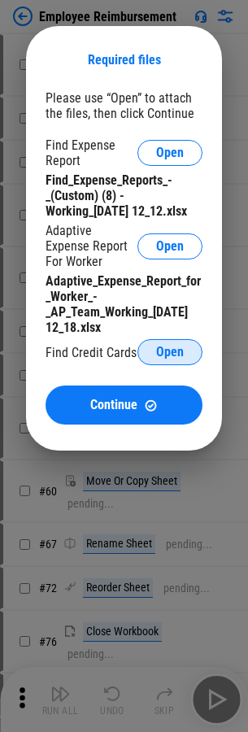
click at [170, 352] on span "Open" at bounding box center [170, 352] width 28 height 13
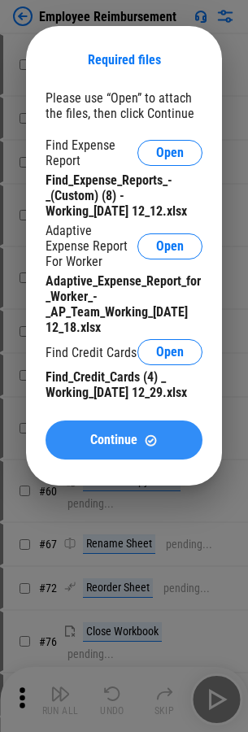
click at [124, 447] on span "Continue" at bounding box center [113, 440] width 47 height 13
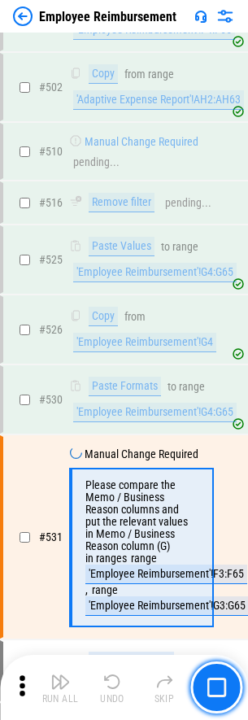
scroll to position [7841, 0]
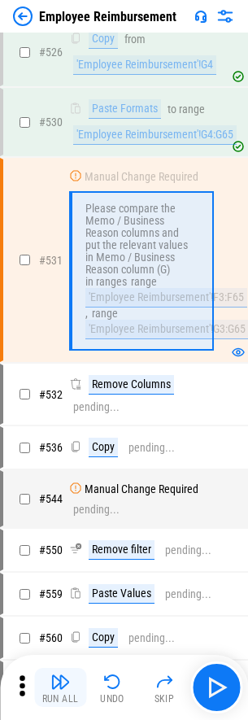
click at [60, 687] on img "button" at bounding box center [60, 682] width 20 height 20
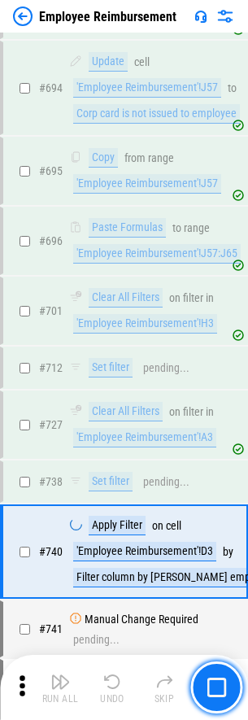
scroll to position [11004, 0]
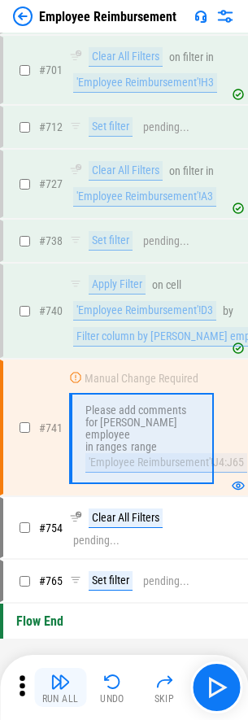
click at [60, 687] on img "button" at bounding box center [60, 682] width 20 height 20
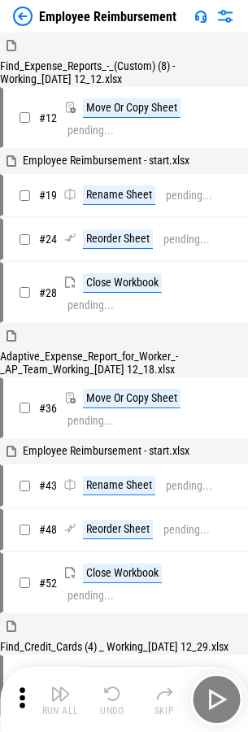
click at [60, 700] on img "button" at bounding box center [60, 694] width 20 height 20
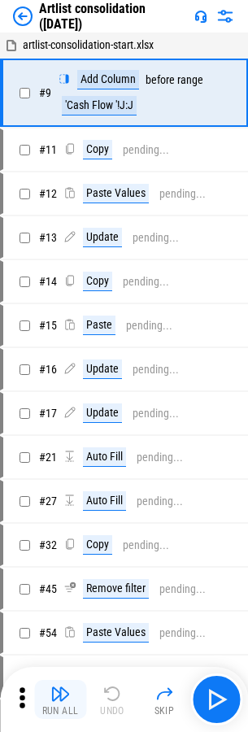
click at [60, 700] on img "button" at bounding box center [60, 694] width 20 height 20
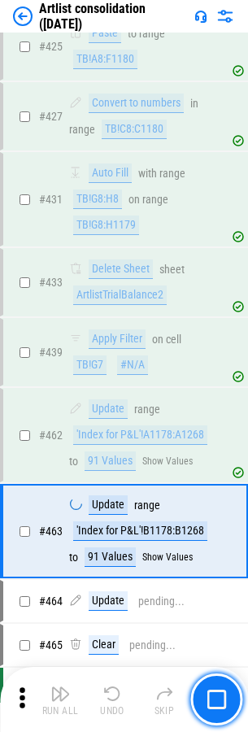
scroll to position [6620, 0]
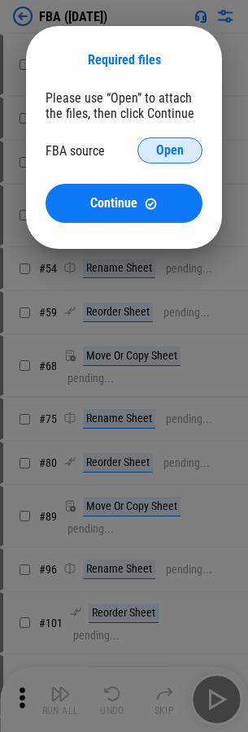
click at [170, 150] on span "Open" at bounding box center [170, 150] width 28 height 13
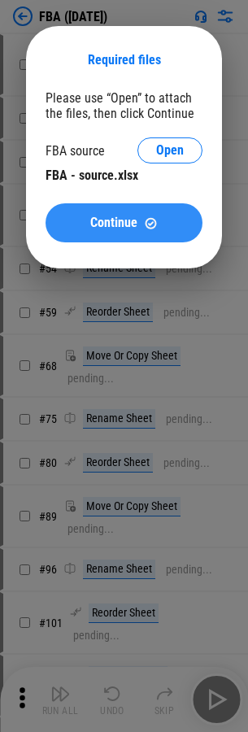
click at [124, 223] on span "Continue" at bounding box center [113, 222] width 47 height 13
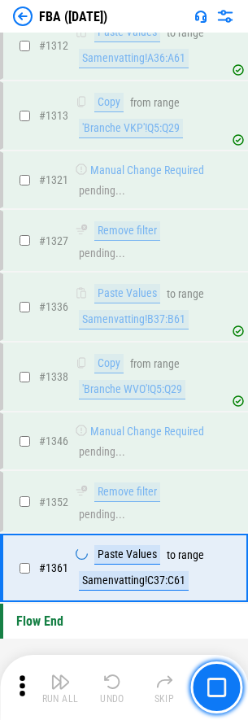
scroll to position [17000, 0]
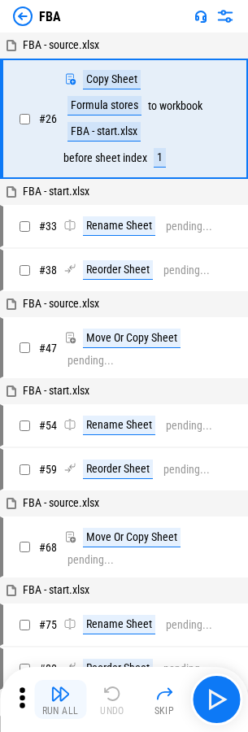
click at [60, 700] on img "button" at bounding box center [60, 694] width 20 height 20
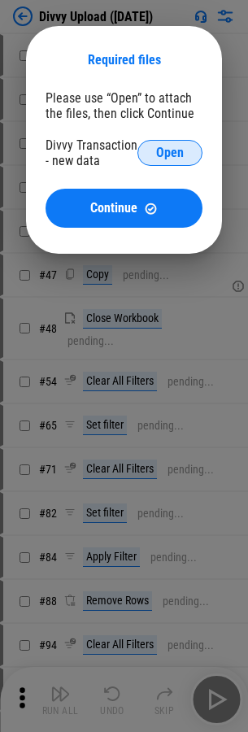
click at [170, 153] on span "Open" at bounding box center [170, 152] width 28 height 13
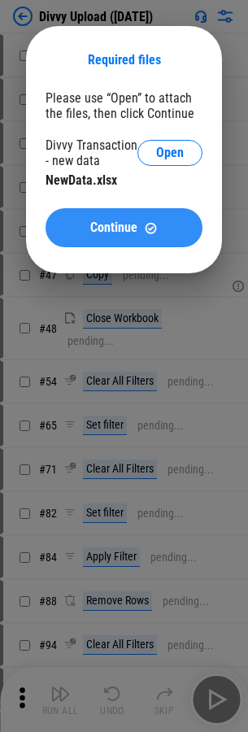
click at [124, 228] on span "Continue" at bounding box center [113, 227] width 47 height 13
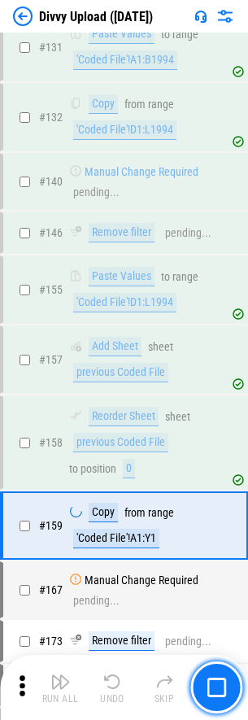
scroll to position [1422, 0]
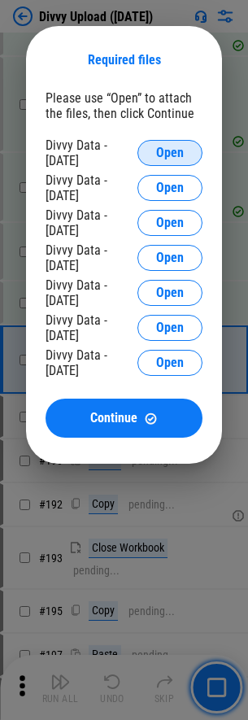
click at [170, 153] on span "Open" at bounding box center [170, 152] width 28 height 13
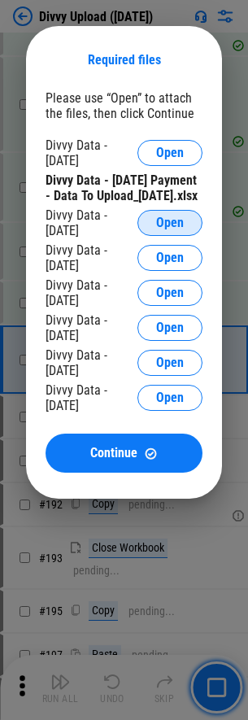
click at [170, 229] on span "Open" at bounding box center [170, 222] width 28 height 13
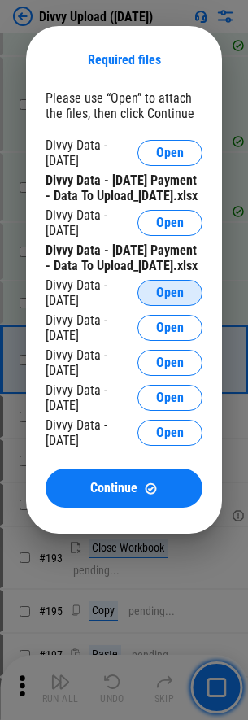
click at [170, 299] on span "Open" at bounding box center [170, 292] width 28 height 13
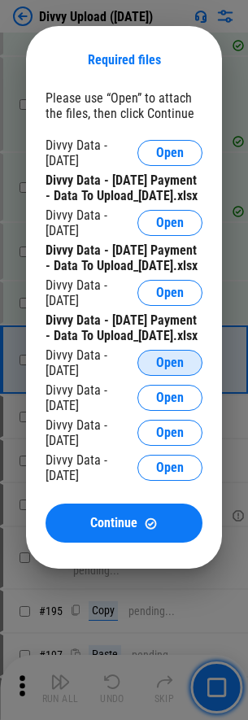
click at [170, 369] on span "Open" at bounding box center [170, 362] width 28 height 13
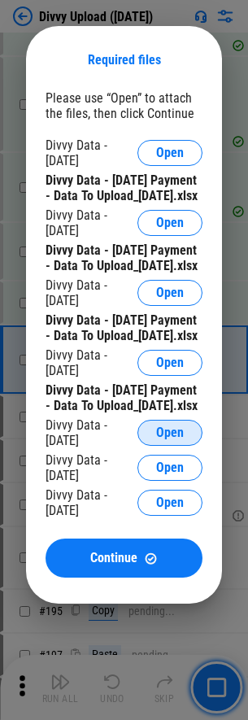
click at [170, 439] on span "Open" at bounding box center [170, 432] width 28 height 13
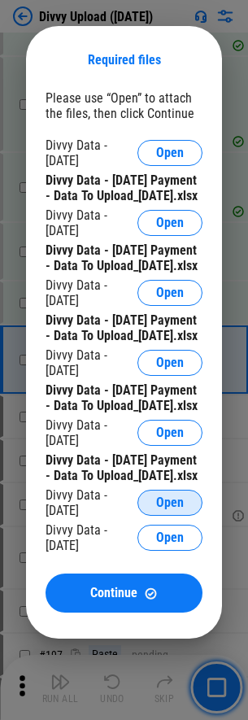
click at [170, 509] on span "Open" at bounding box center [170, 502] width 28 height 13
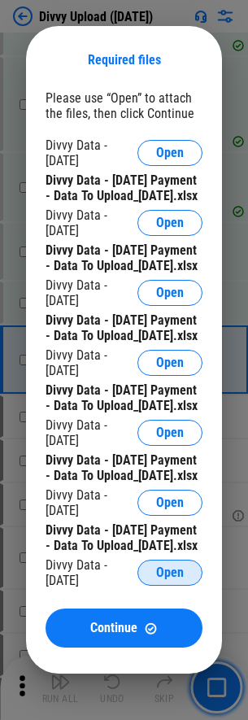
click at [170, 579] on span "Open" at bounding box center [170, 572] width 28 height 13
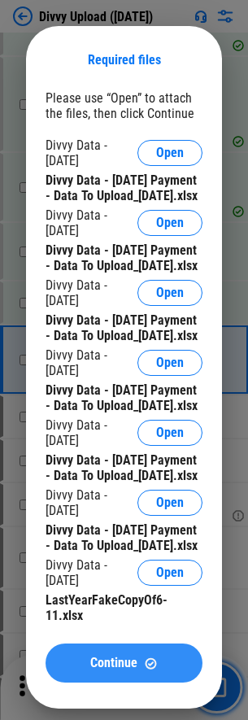
click at [124, 656] on span "Continue" at bounding box center [113, 662] width 47 height 13
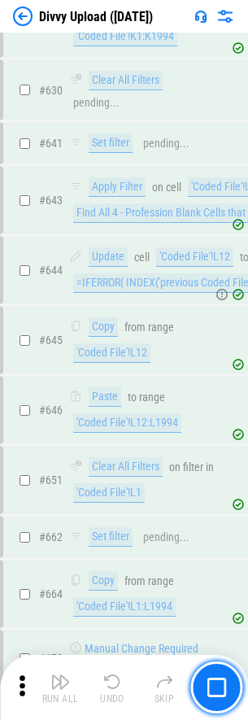
scroll to position [10619, 0]
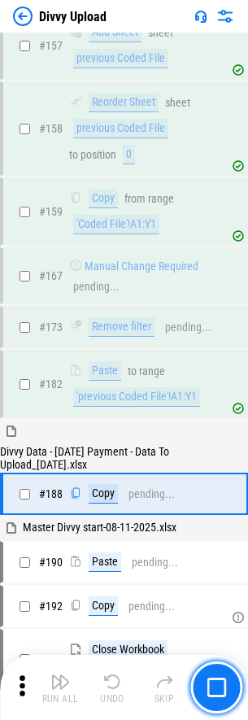
scroll to position [1446, 0]
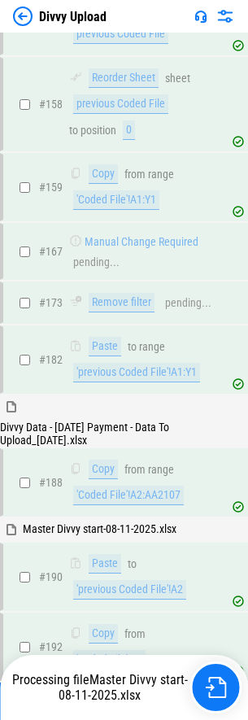
scroll to position [1805, 0]
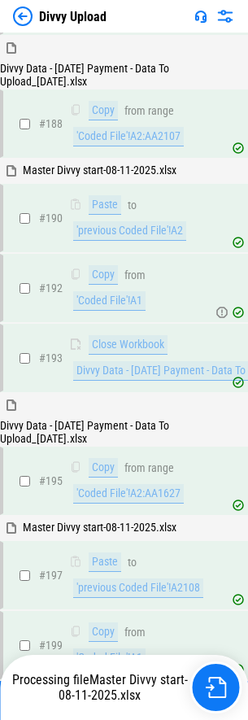
scroll to position [2164, 0]
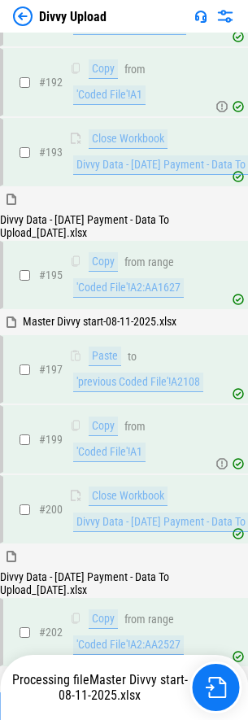
scroll to position [2369, 0]
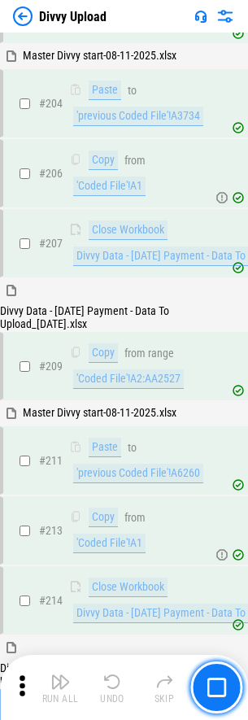
scroll to position [2993, 0]
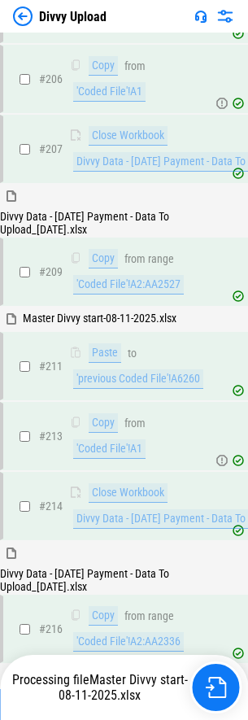
scroll to position [3087, 0]
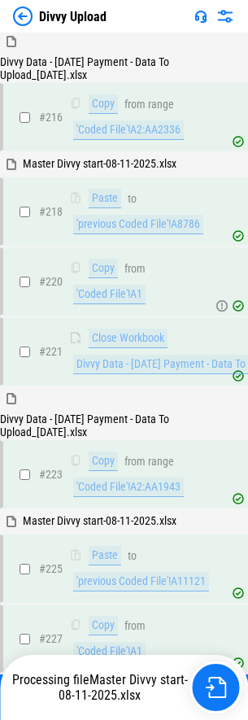
scroll to position [3599, 0]
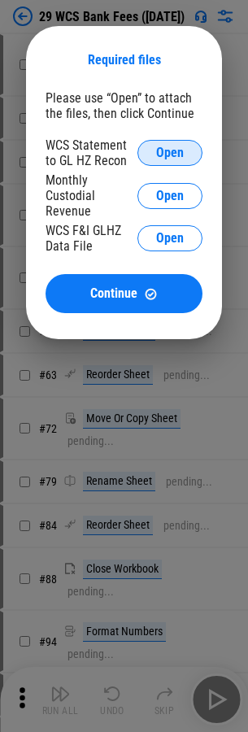
click at [170, 153] on span "Open" at bounding box center [170, 152] width 28 height 13
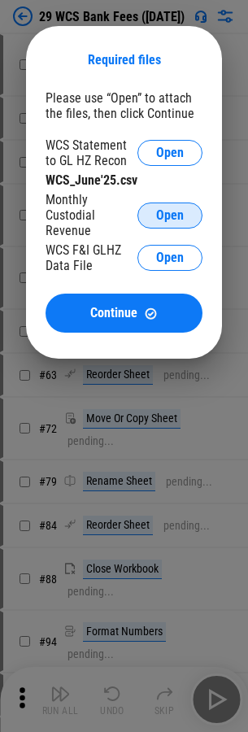
click at [170, 215] on span "Open" at bounding box center [170, 215] width 28 height 13
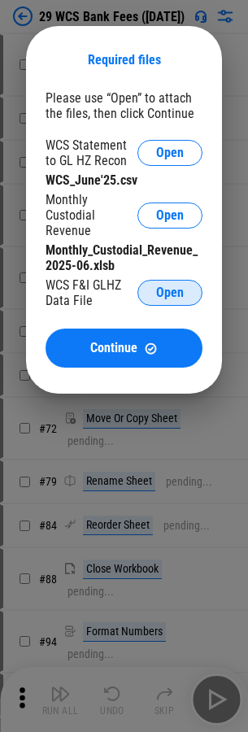
click at [170, 293] on span "Open" at bounding box center [170, 292] width 28 height 13
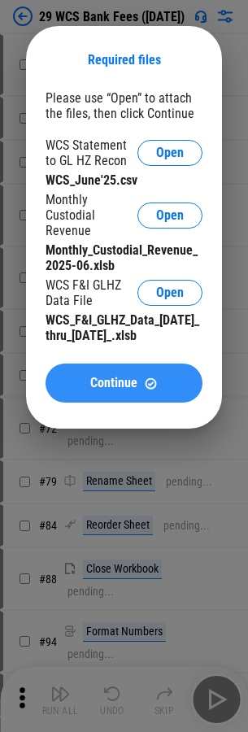
click at [124, 383] on span "Continue" at bounding box center [113, 383] width 47 height 13
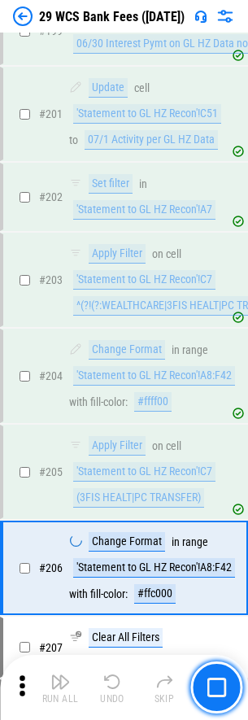
scroll to position [3324, 0]
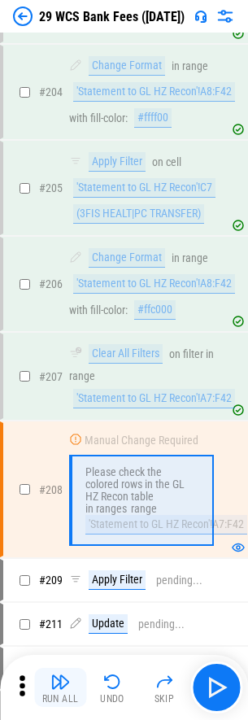
click at [60, 687] on img "button" at bounding box center [60, 682] width 20 height 20
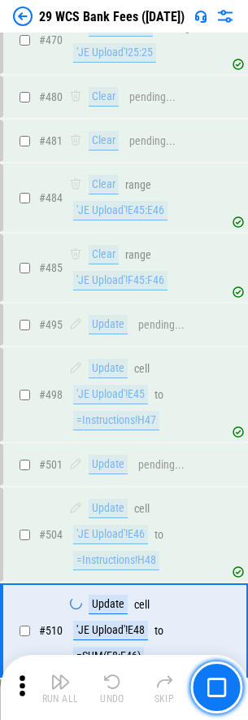
scroll to position [7730, 0]
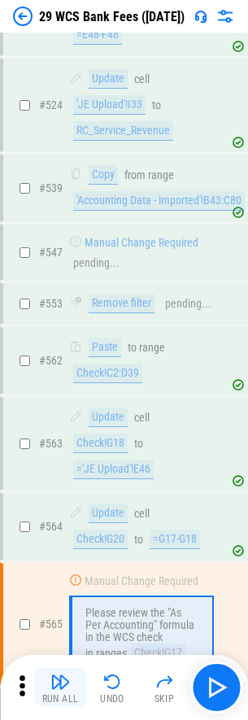
click at [60, 687] on img "button" at bounding box center [60, 682] width 20 height 20
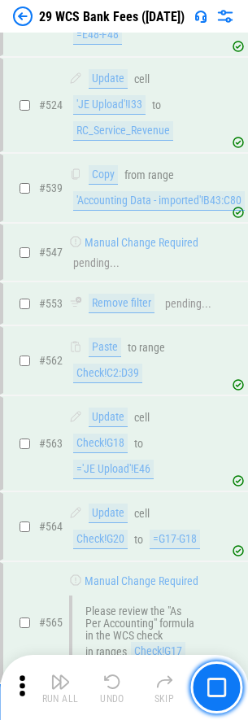
scroll to position [8327, 0]
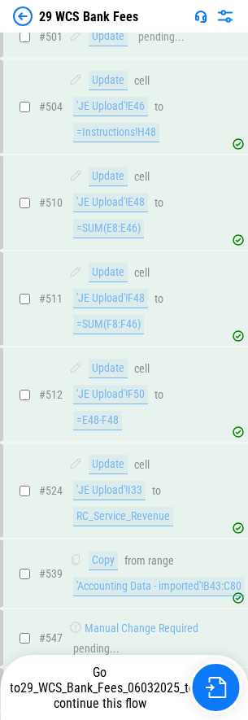
scroll to position [8285, 0]
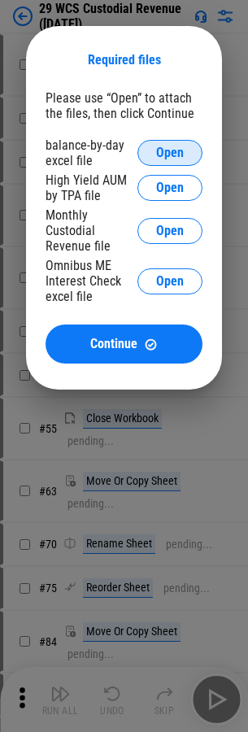
click at [170, 153] on span "Open" at bounding box center [170, 152] width 28 height 13
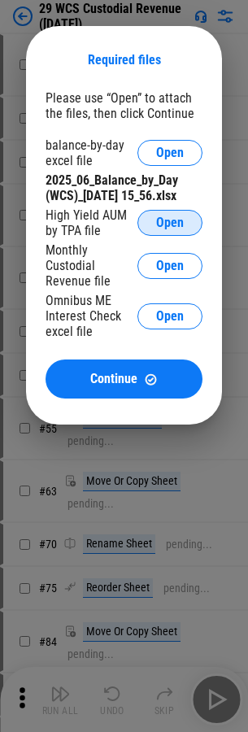
click at [170, 229] on span "Open" at bounding box center [170, 222] width 28 height 13
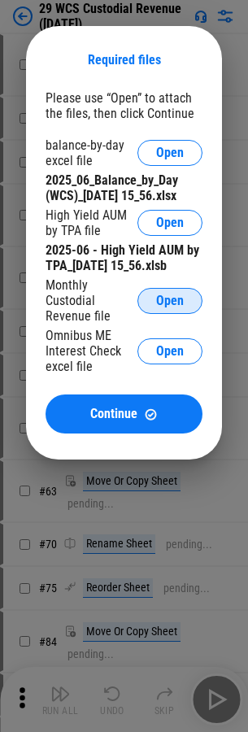
click at [170, 307] on span "Open" at bounding box center [170, 300] width 28 height 13
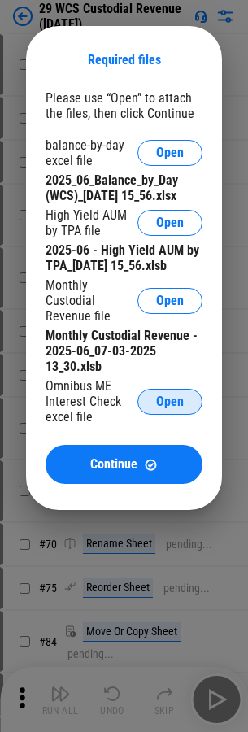
click at [170, 408] on span "Open" at bounding box center [170, 401] width 28 height 13
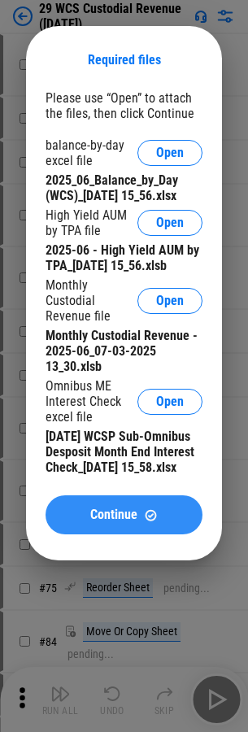
click at [124, 521] on span "Continue" at bounding box center [113, 514] width 47 height 13
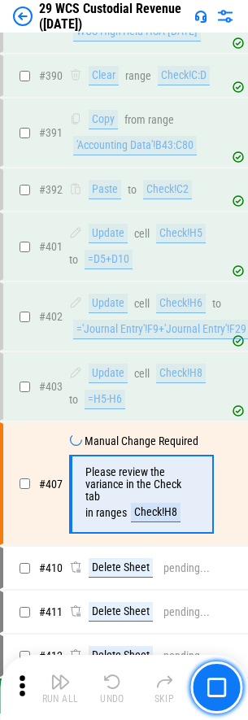
scroll to position [7222, 0]
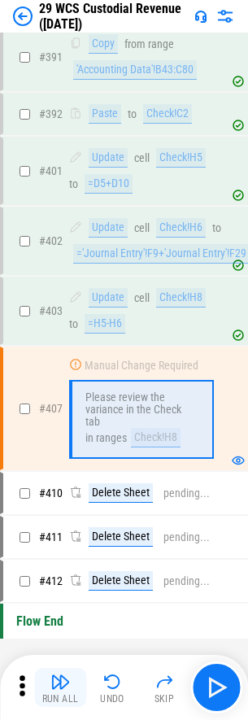
click at [60, 687] on img "button" at bounding box center [60, 682] width 20 height 20
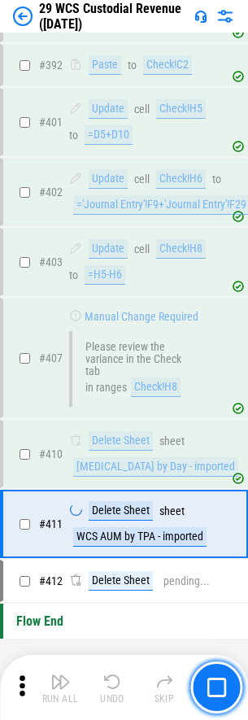
scroll to position [7298, 0]
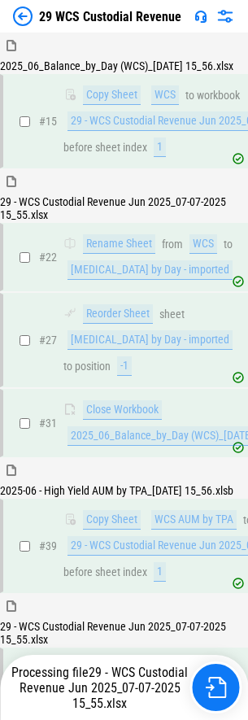
scroll to position [490, 0]
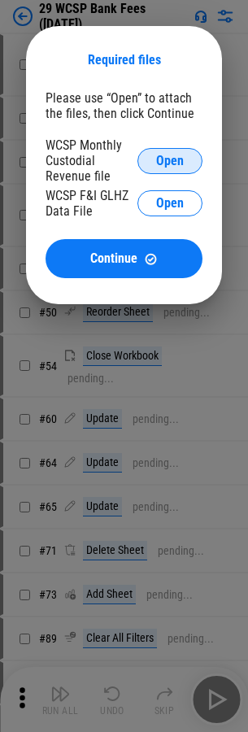
click at [170, 160] on span "Open" at bounding box center [170, 161] width 28 height 13
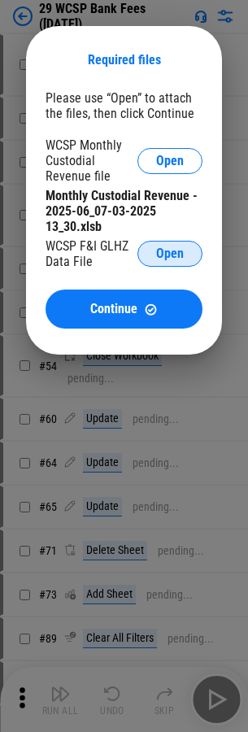
click at [170, 254] on span "Open" at bounding box center [170, 253] width 28 height 13
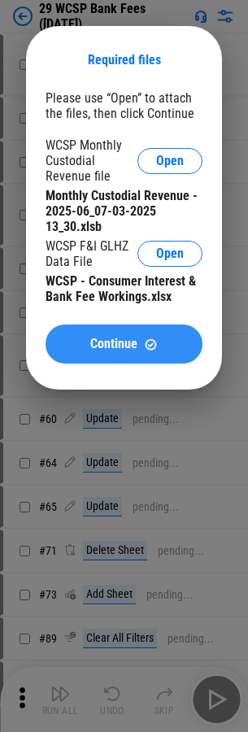
click at [124, 344] on span "Continue" at bounding box center [113, 344] width 47 height 13
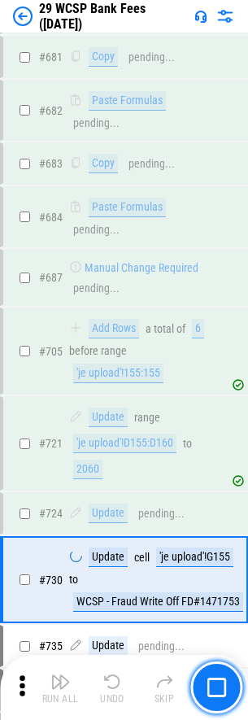
scroll to position [7839, 0]
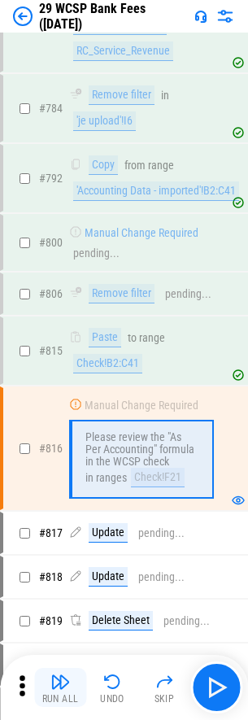
click at [60, 687] on img "button" at bounding box center [60, 682] width 20 height 20
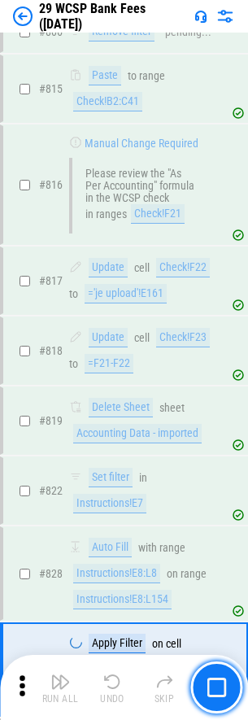
scroll to position [9824, 0]
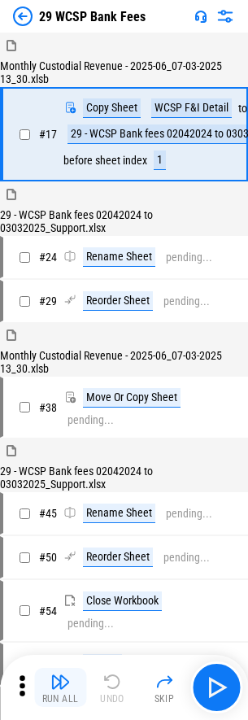
click at [60, 687] on img "button" at bounding box center [60, 682] width 20 height 20
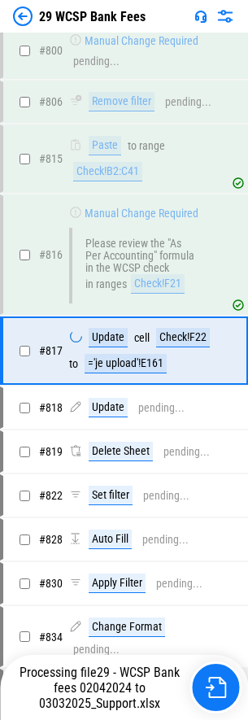
scroll to position [9740, 0]
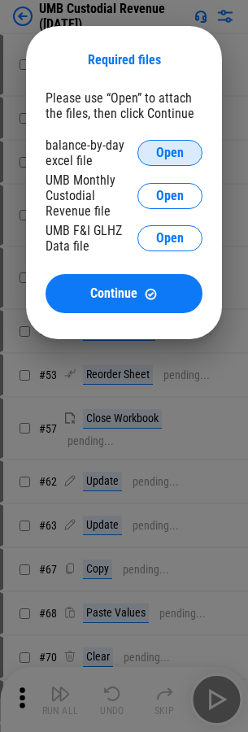
click at [170, 153] on span "Open" at bounding box center [170, 152] width 28 height 13
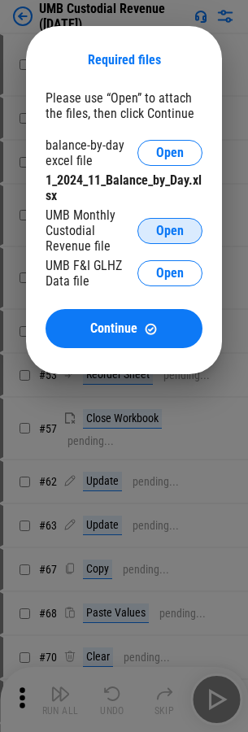
click at [170, 230] on span "Open" at bounding box center [170, 231] width 28 height 13
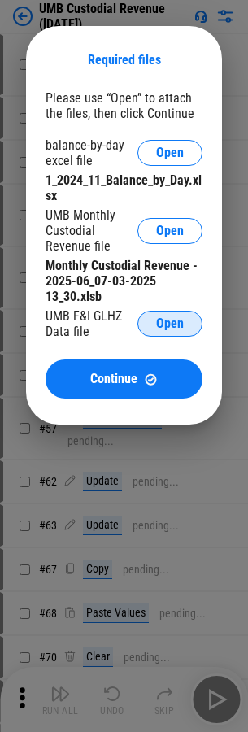
click at [170, 324] on span "Open" at bounding box center [170, 323] width 28 height 13
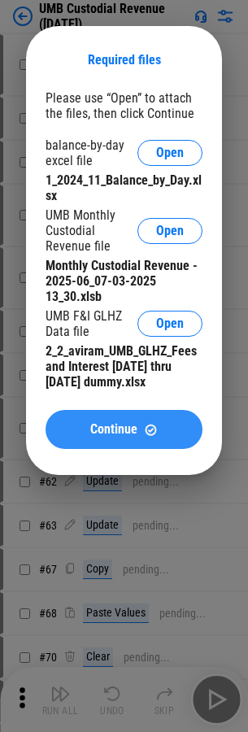
click at [124, 429] on span "Continue" at bounding box center [113, 429] width 47 height 13
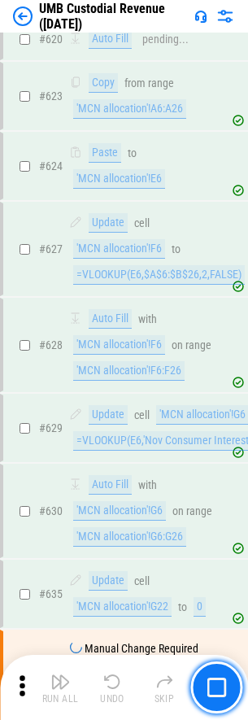
scroll to position [8250, 0]
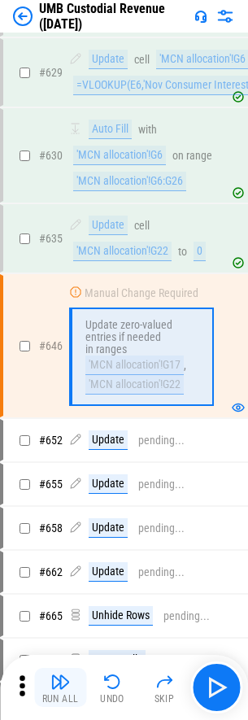
click at [60, 687] on img "button" at bounding box center [60, 682] width 20 height 20
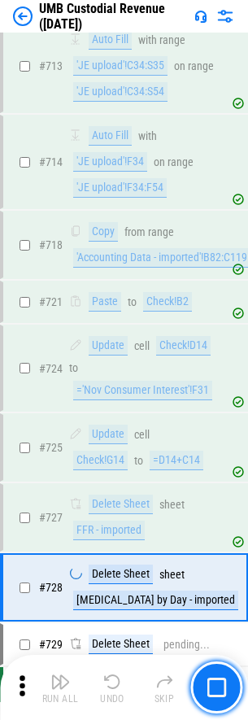
scroll to position [9564, 0]
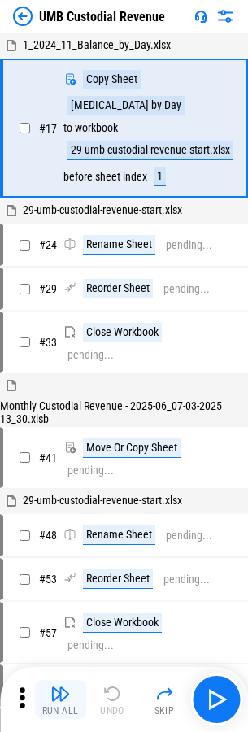
click at [60, 700] on img "button" at bounding box center [60, 694] width 20 height 20
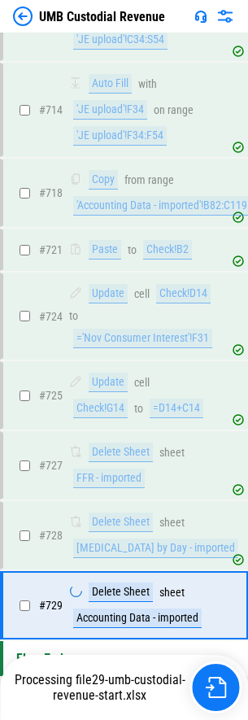
scroll to position [9527, 0]
